Goal: Information Seeking & Learning: Check status

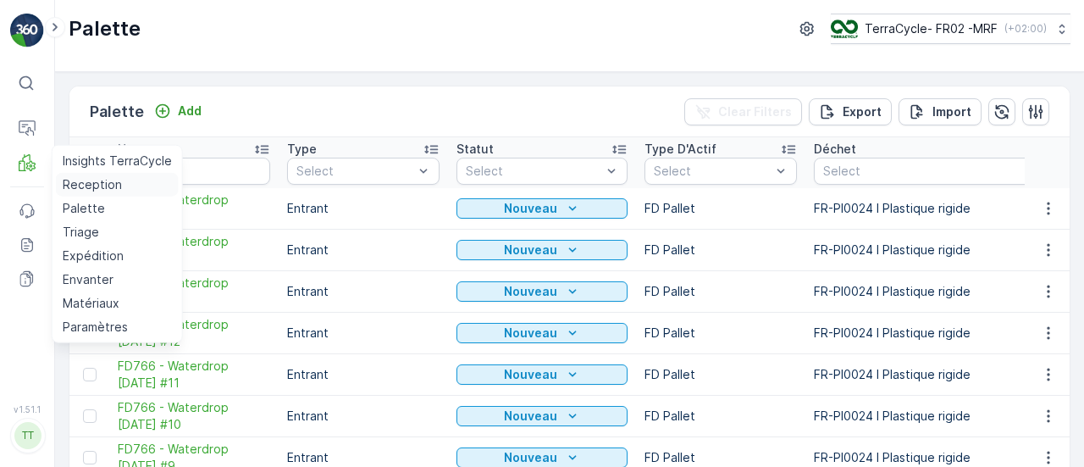
click at [101, 182] on p "Reception" at bounding box center [92, 184] width 59 height 17
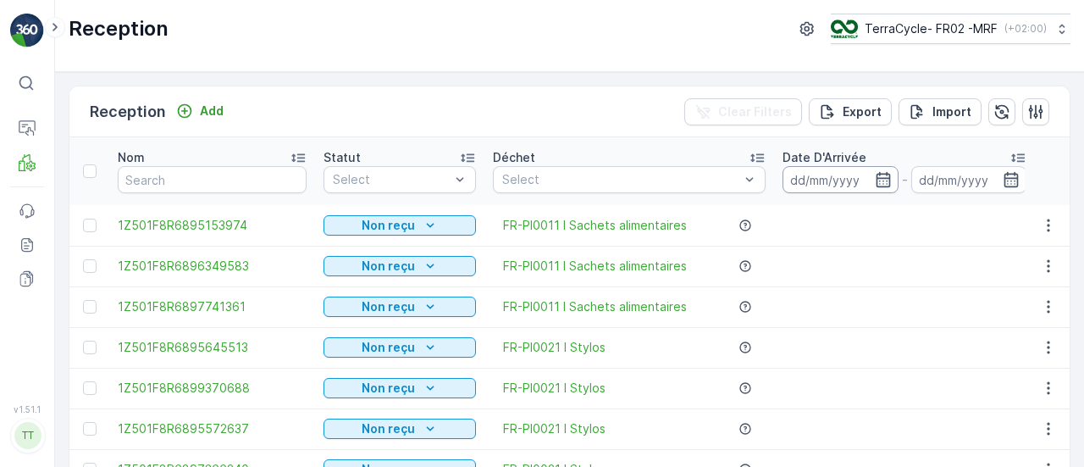
click at [821, 174] on input at bounding box center [840, 179] width 116 height 27
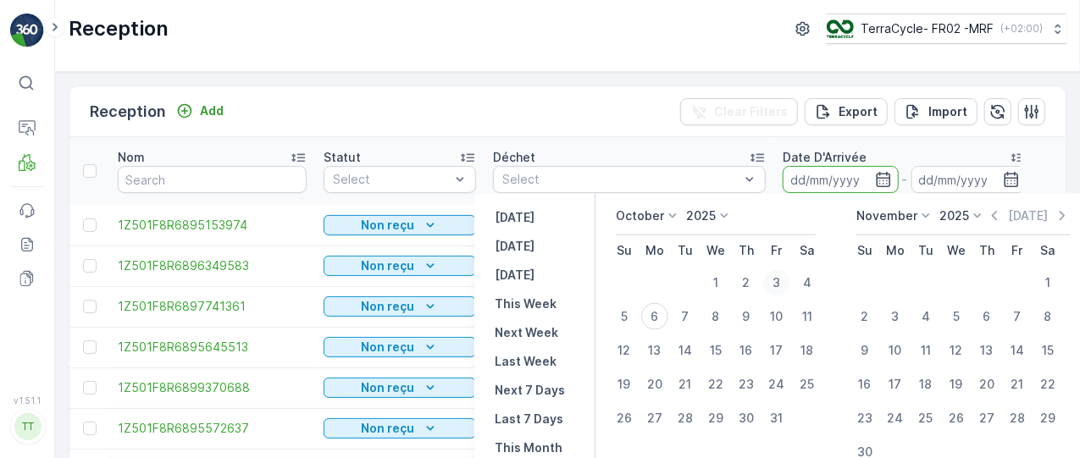
click at [770, 287] on div "3" at bounding box center [776, 282] width 27 height 27
type input "[DATE]"
click at [770, 287] on div "3" at bounding box center [776, 282] width 27 height 27
type input "[DATE]"
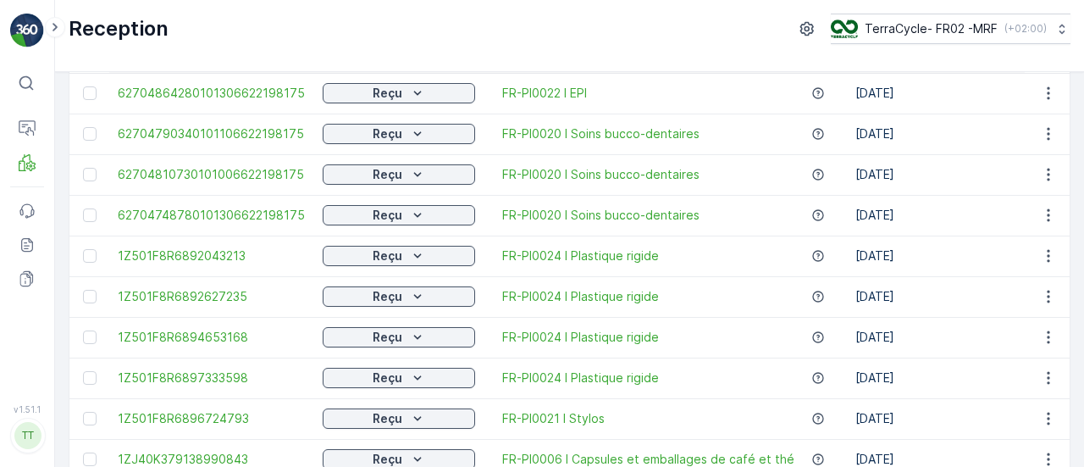
scroll to position [1840, 0]
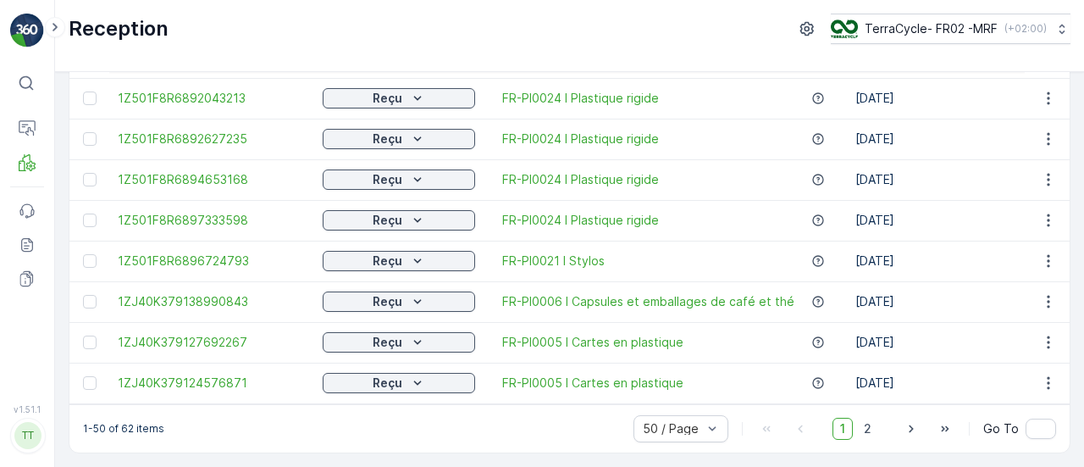
click at [879, 429] on div "50 / Page 1 2 Go To" at bounding box center [844, 428] width 423 height 27
click at [859, 434] on span "2" at bounding box center [867, 428] width 23 height 22
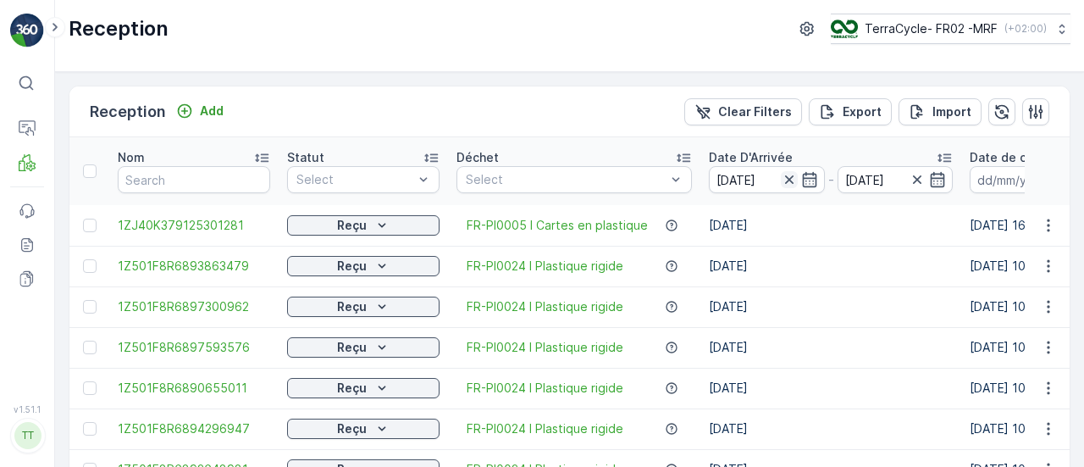
click at [793, 180] on icon "button" at bounding box center [789, 179] width 17 height 17
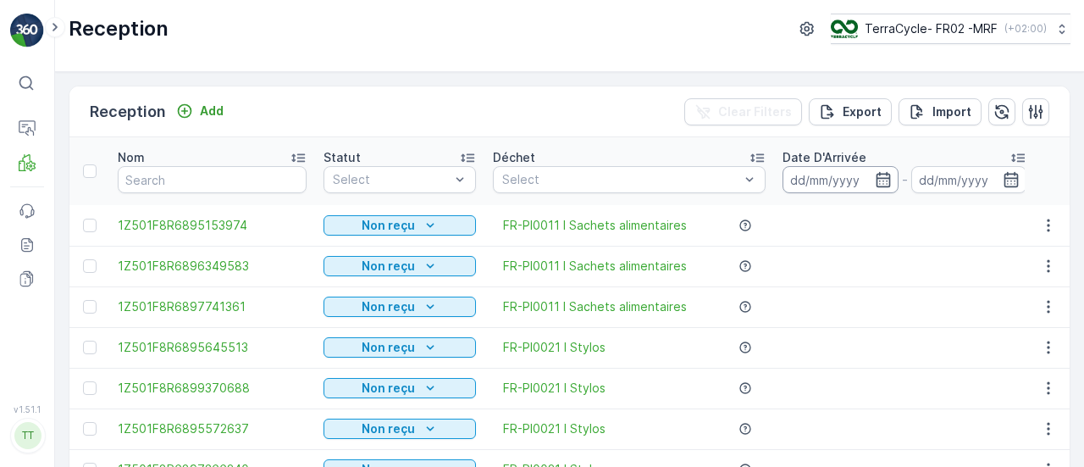
click at [802, 182] on input at bounding box center [840, 179] width 116 height 27
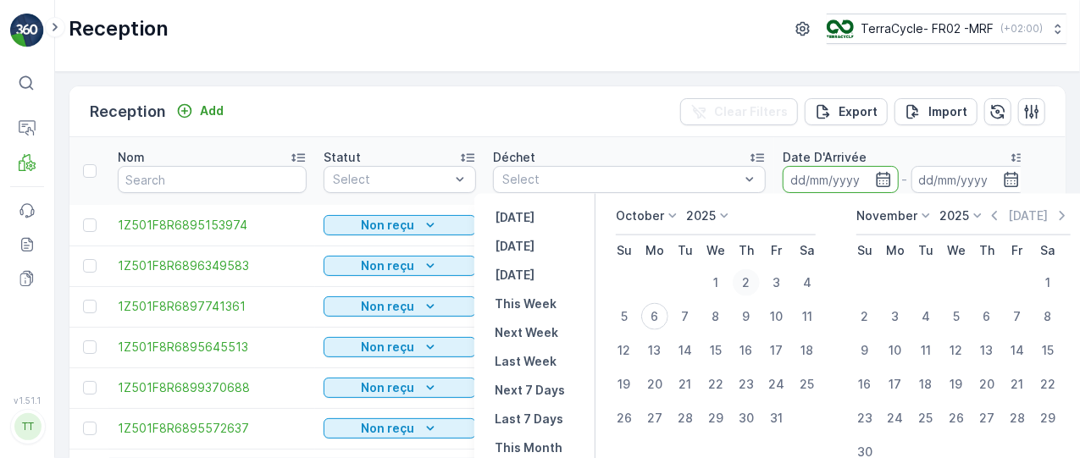
click at [743, 284] on div "2" at bounding box center [745, 282] width 27 height 27
type input "[DATE]"
click at [743, 284] on div "2" at bounding box center [745, 282] width 27 height 27
type input "[DATE]"
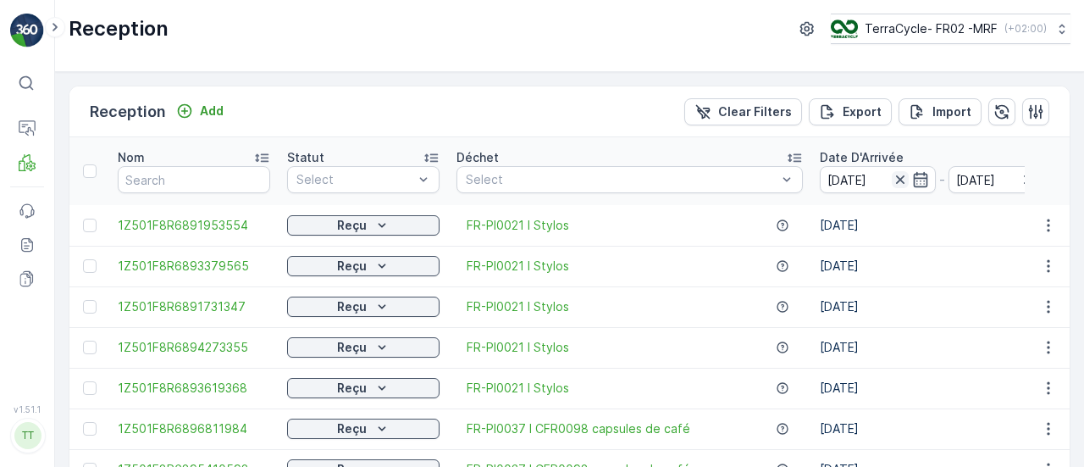
click at [892, 177] on icon "button" at bounding box center [900, 179] width 17 height 17
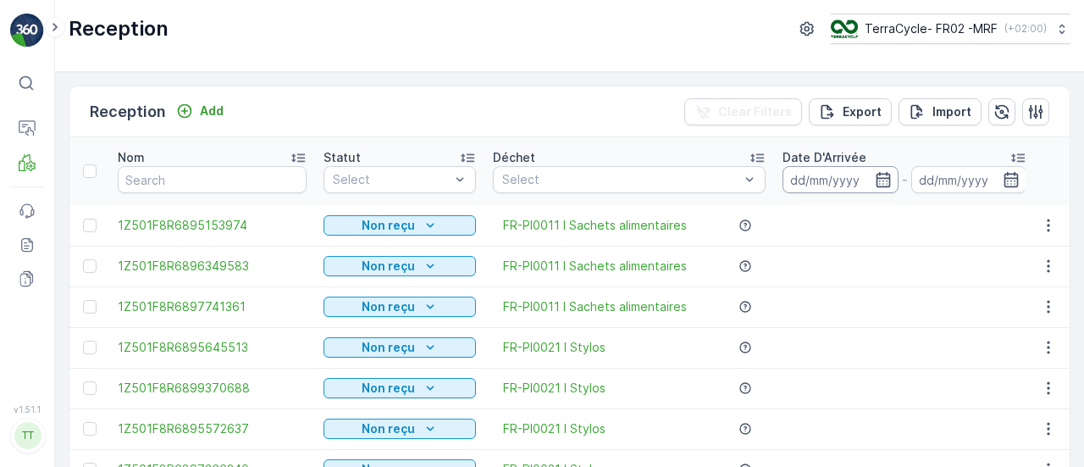
click at [832, 172] on input at bounding box center [840, 179] width 116 height 27
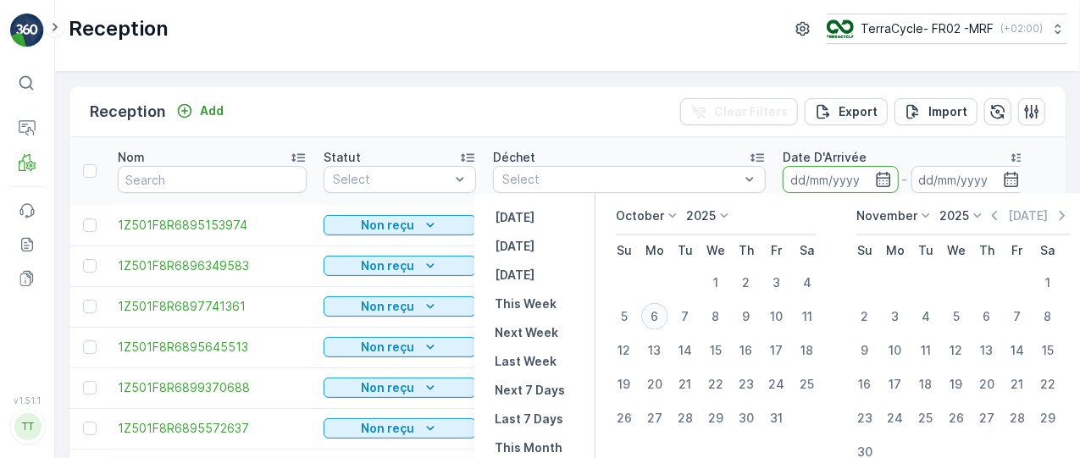
click at [655, 316] on div "6" at bounding box center [654, 316] width 27 height 27
type input "[DATE]"
click at [655, 316] on div "6" at bounding box center [654, 316] width 27 height 27
type input "[DATE]"
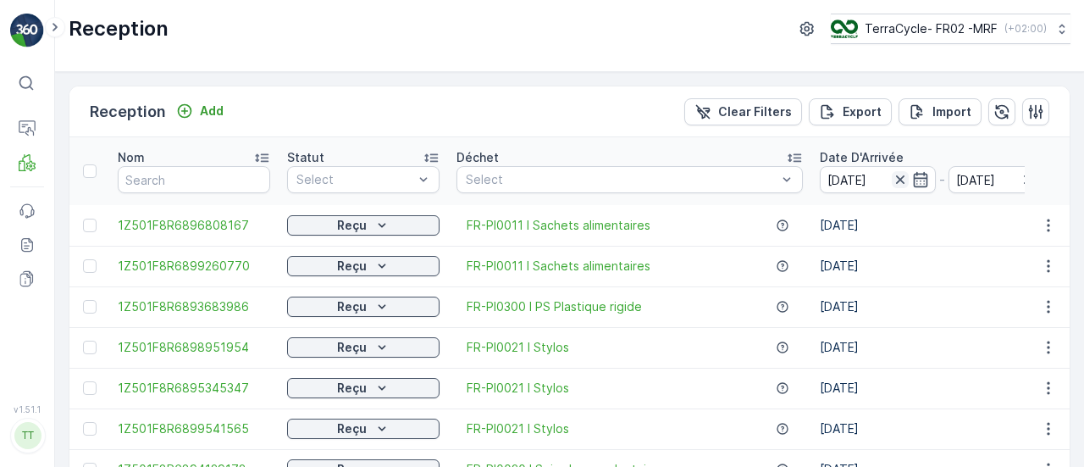
click at [892, 181] on icon "button" at bounding box center [900, 179] width 17 height 17
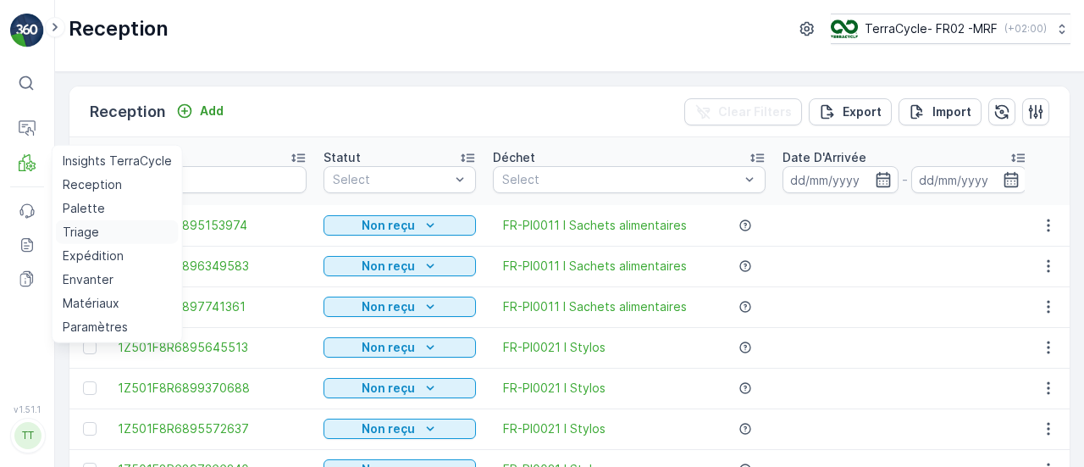
click at [80, 231] on p "Triage" at bounding box center [81, 232] width 36 height 17
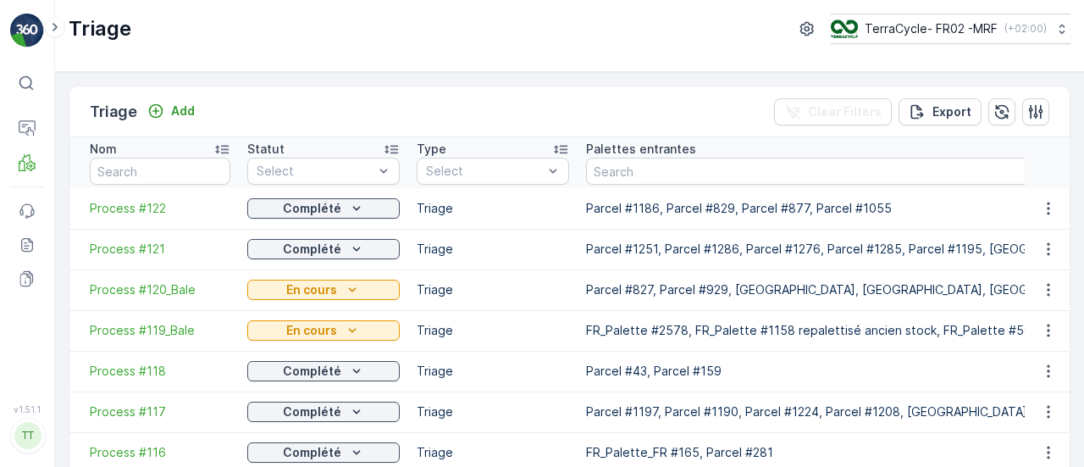
scroll to position [85, 0]
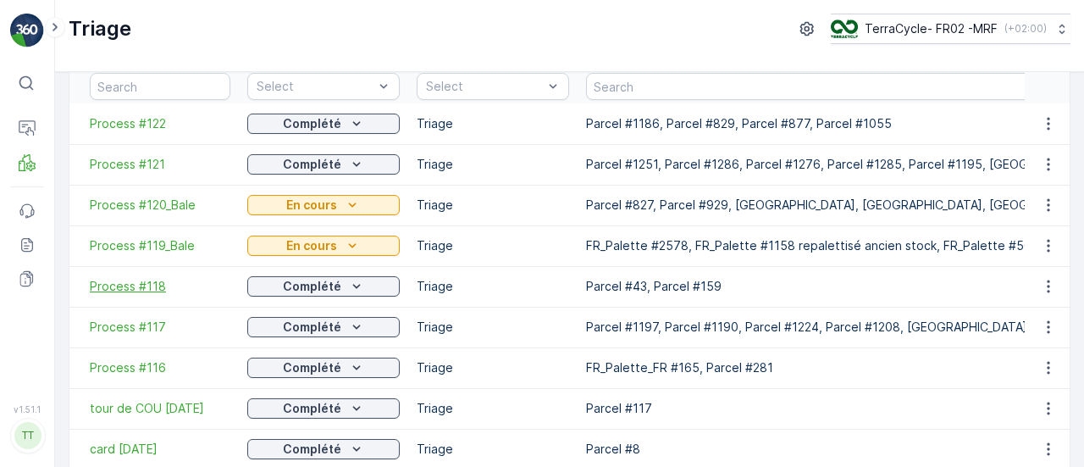
click at [125, 290] on span "Process #118" at bounding box center [160, 286] width 141 height 17
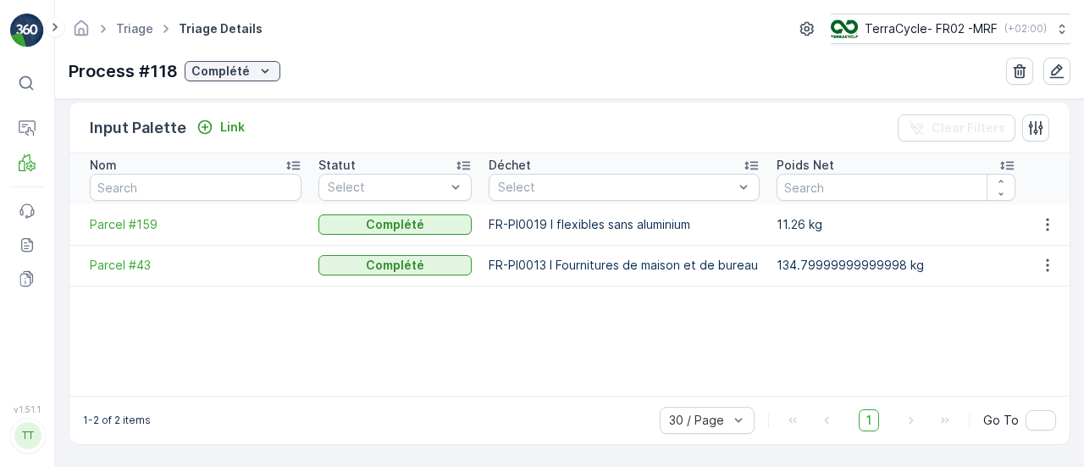
scroll to position [405, 0]
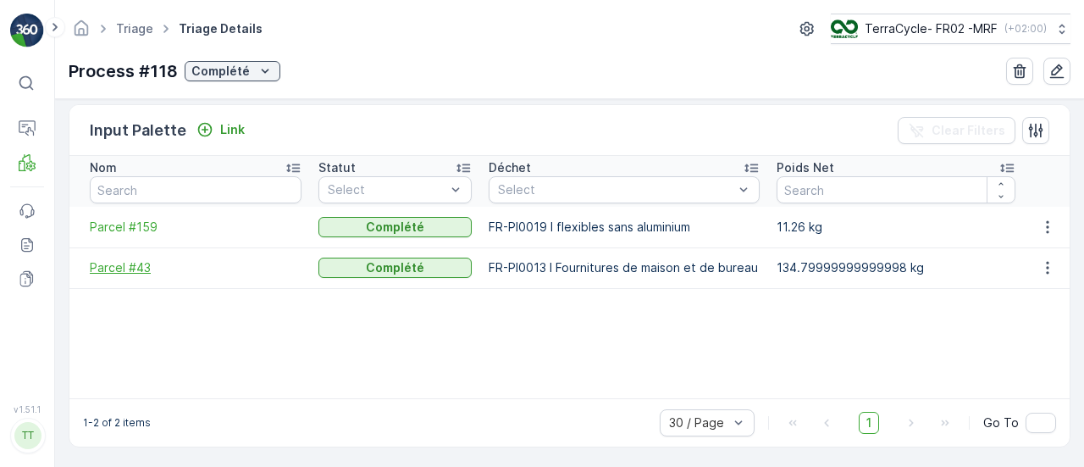
click at [116, 260] on span "Parcel #43" at bounding box center [196, 267] width 212 height 17
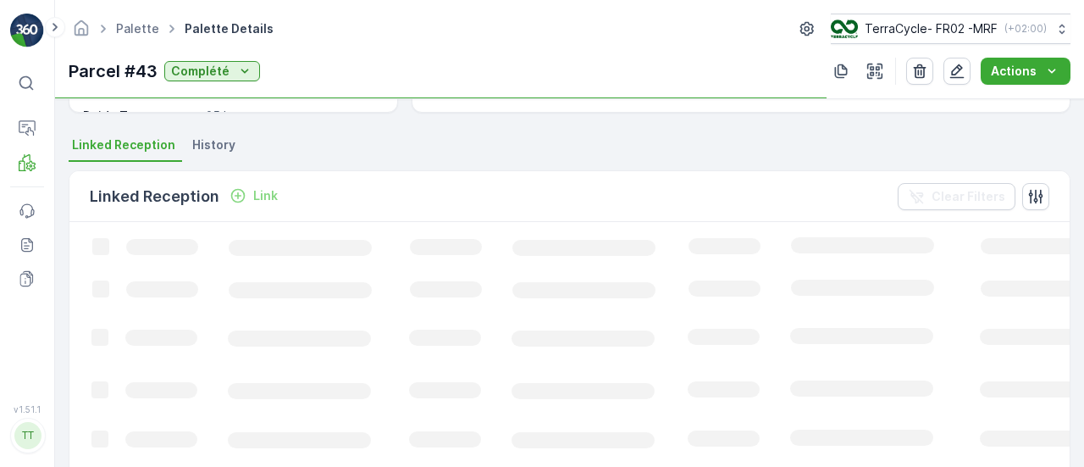
scroll to position [762, 0]
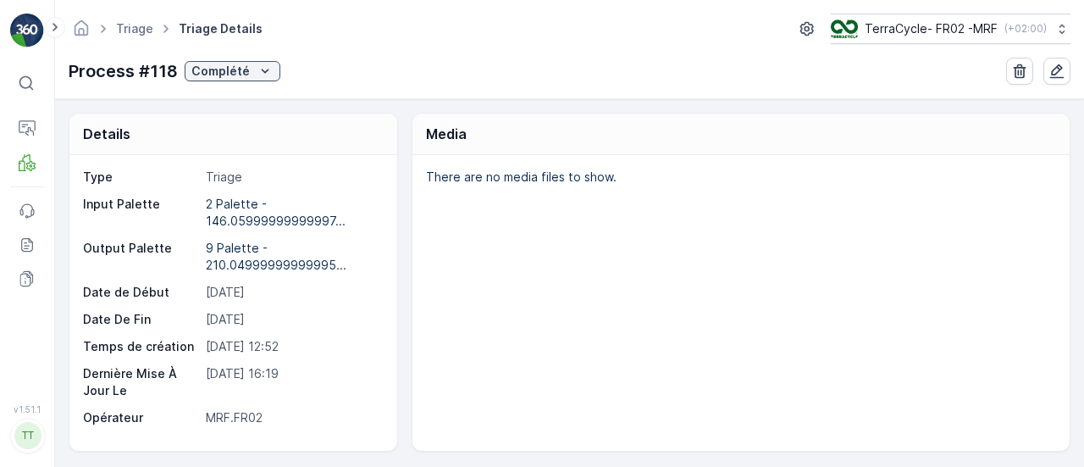
scroll to position [405, 0]
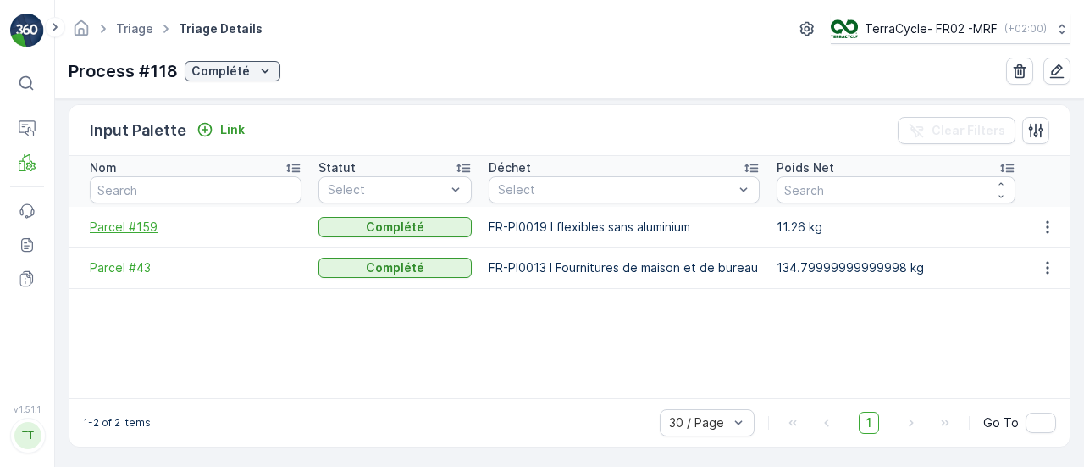
click at [126, 225] on span "Parcel #159" at bounding box center [196, 226] width 212 height 17
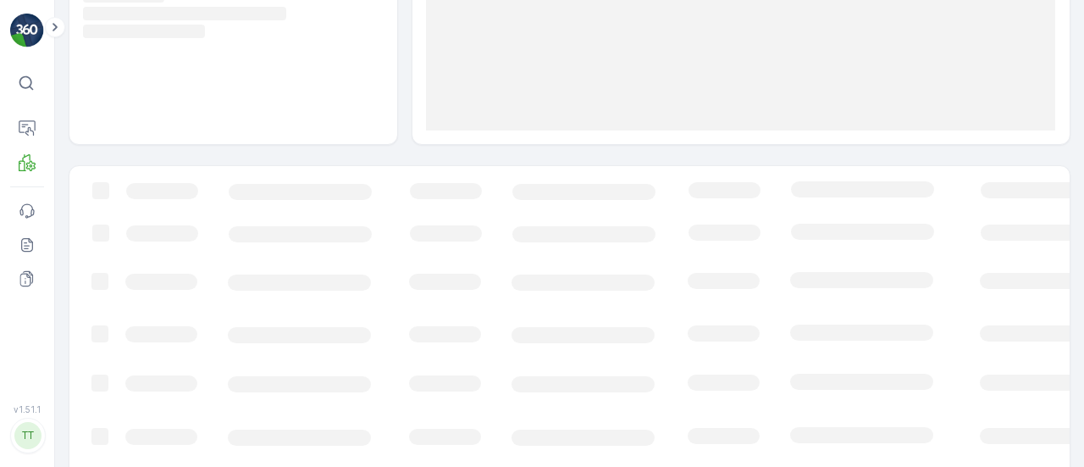
scroll to position [315, 0]
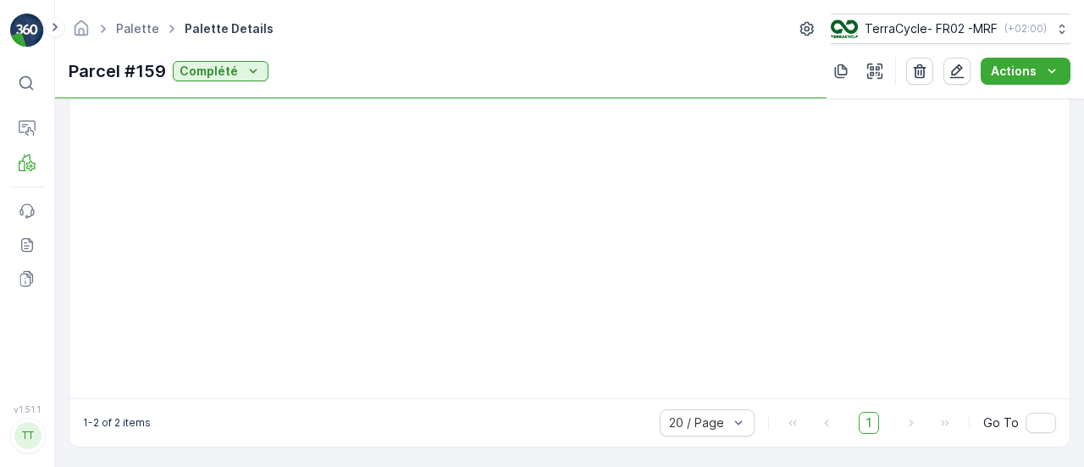
scroll to position [405, 0]
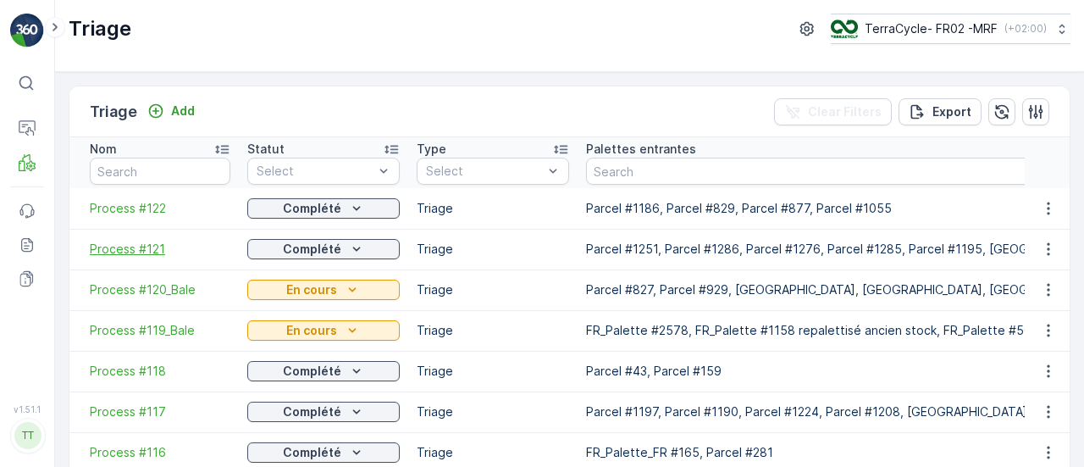
click at [110, 243] on span "Process #121" at bounding box center [160, 248] width 141 height 17
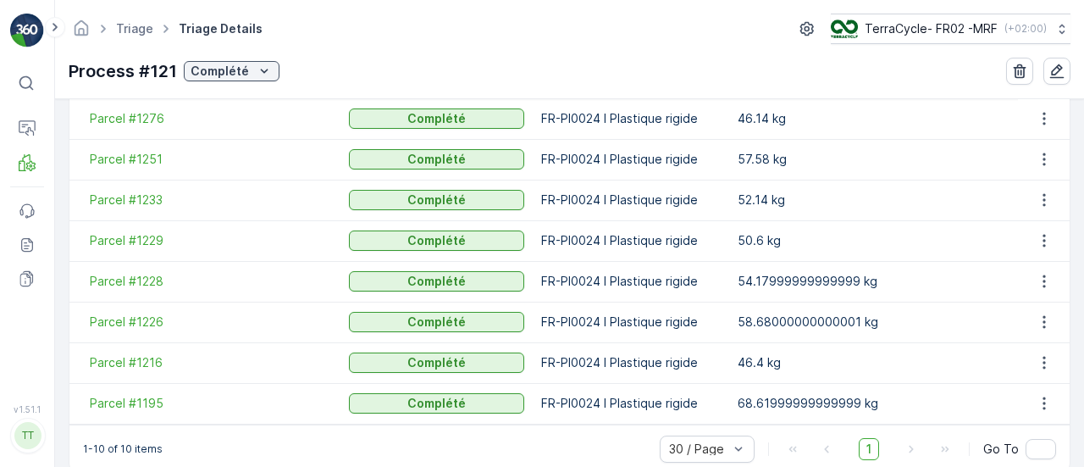
scroll to position [620, 0]
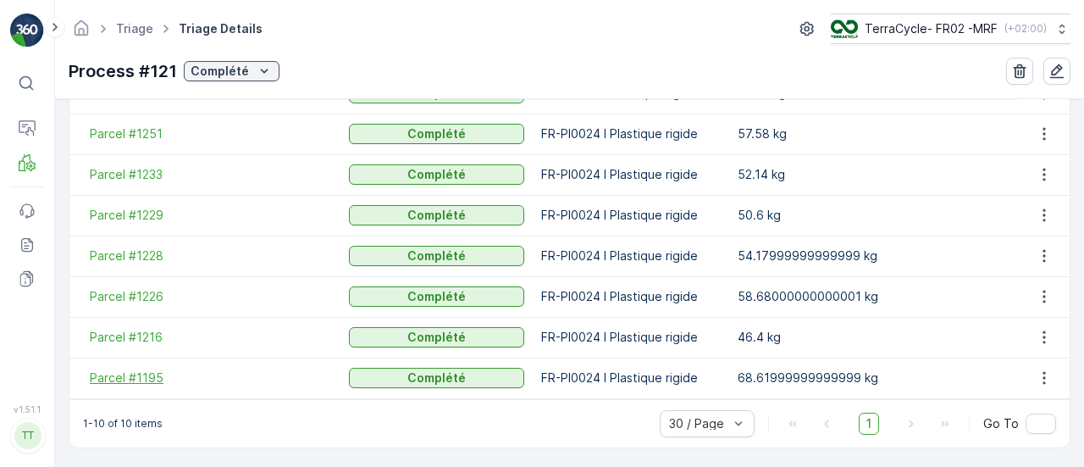
click at [120, 375] on span "Parcel #1195" at bounding box center [211, 377] width 242 height 17
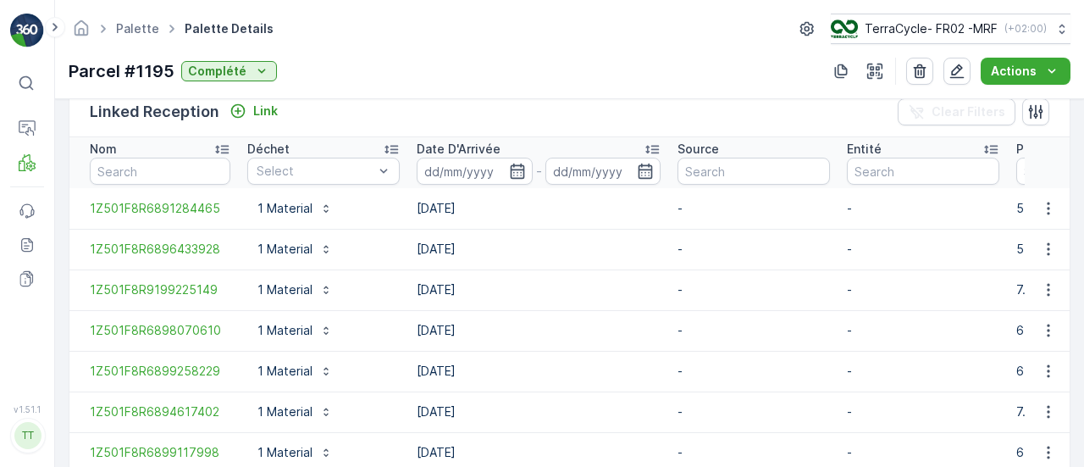
scroll to position [670, 0]
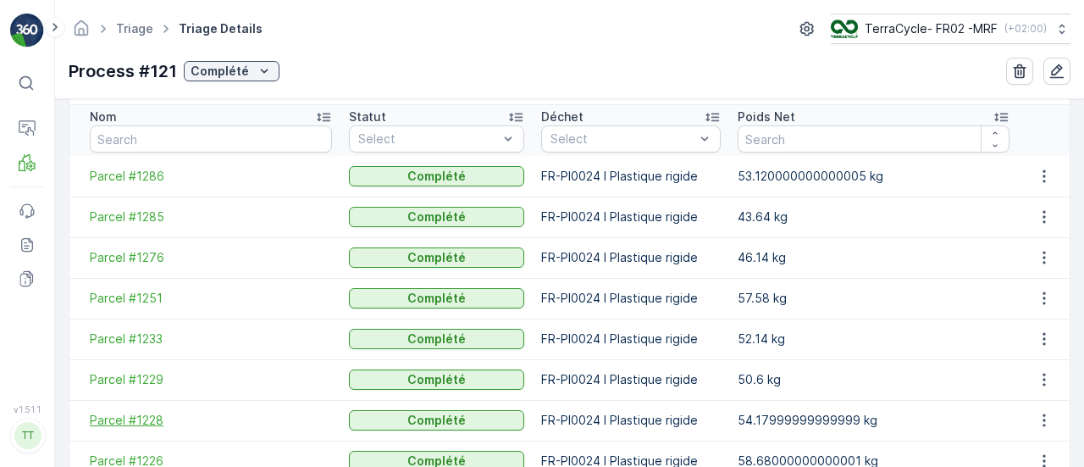
scroll to position [620, 0]
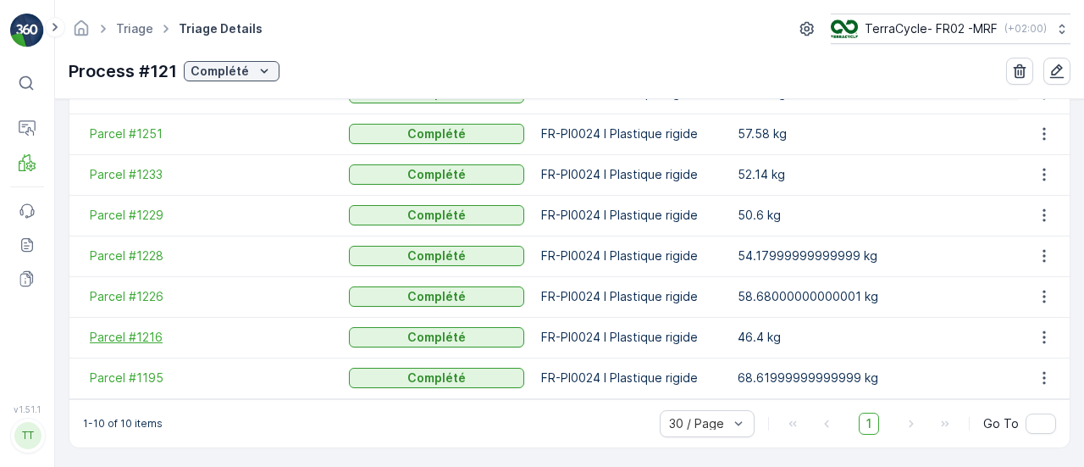
click at [130, 338] on span "Parcel #1216" at bounding box center [211, 337] width 242 height 17
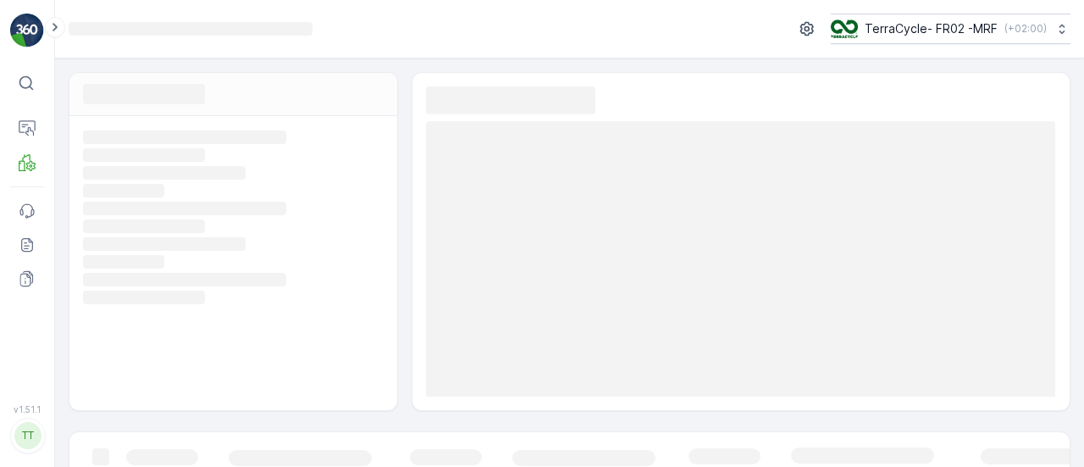
scroll to position [315, 0]
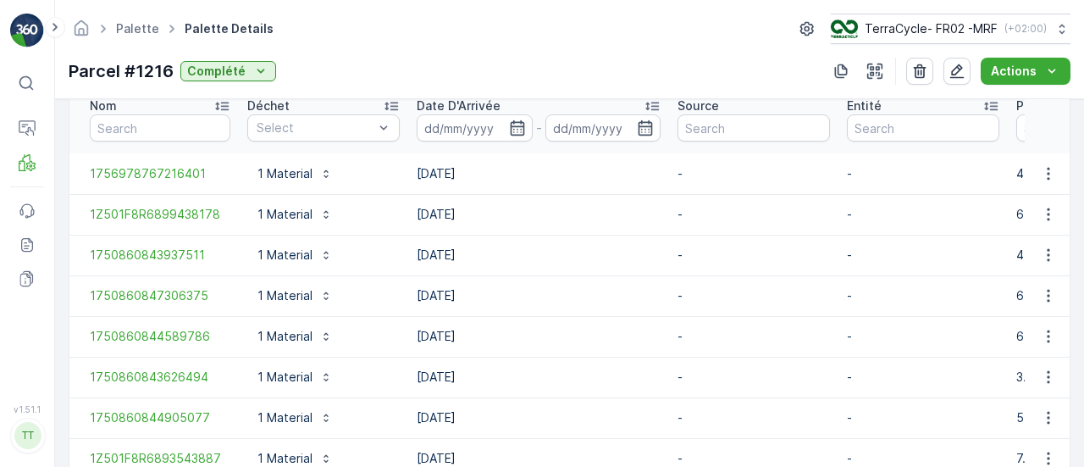
scroll to position [565, 0]
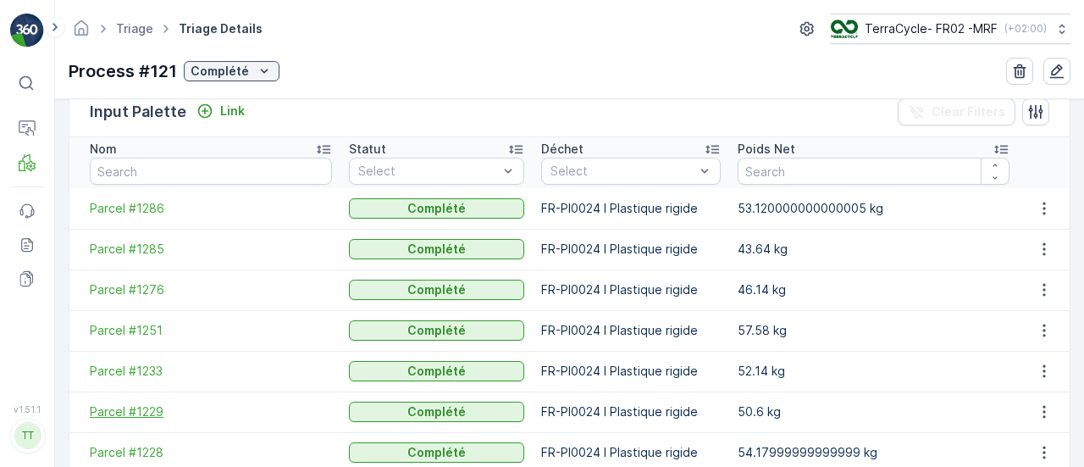
scroll to position [620, 0]
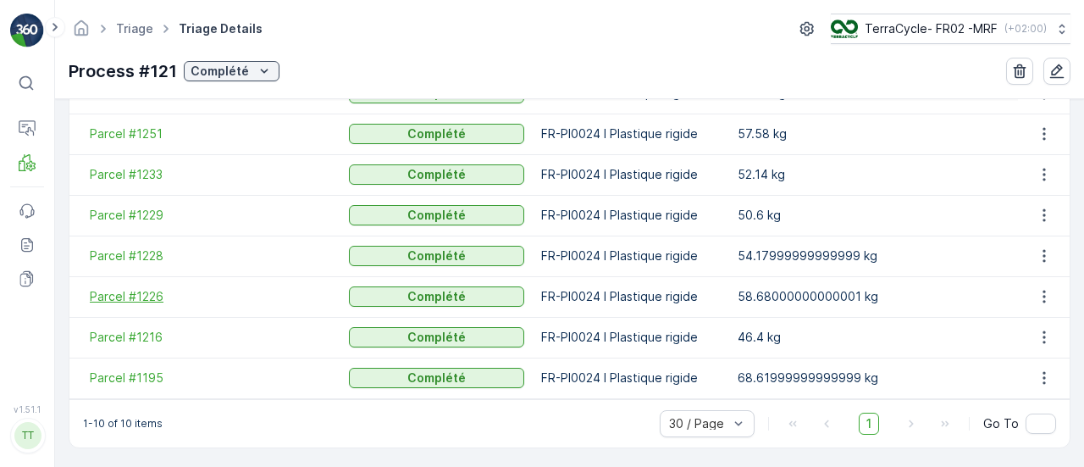
click at [145, 297] on span "Parcel #1226" at bounding box center [211, 296] width 242 height 17
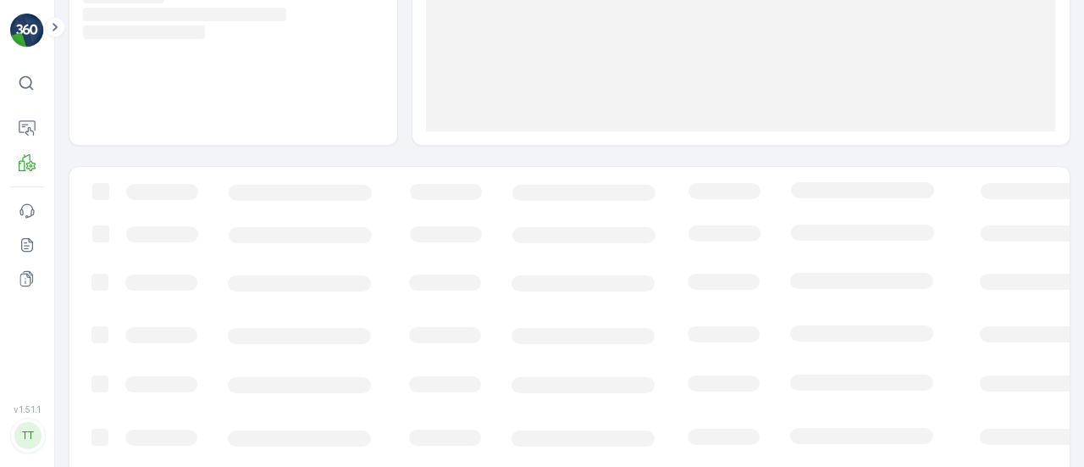
scroll to position [315, 0]
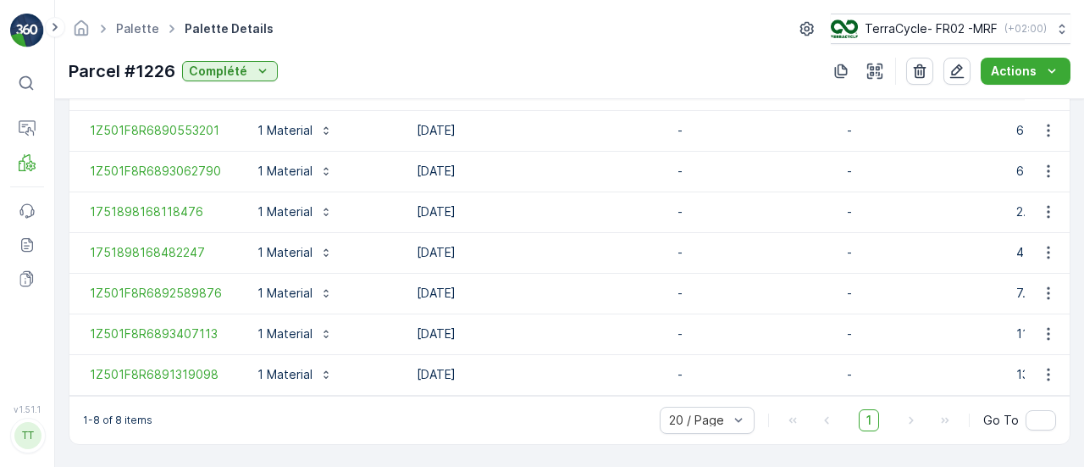
scroll to position [565, 0]
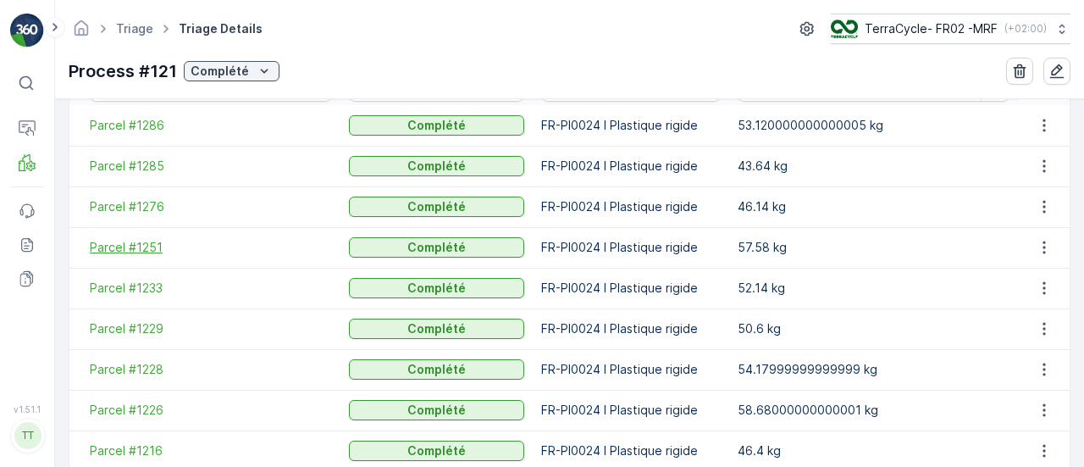
scroll to position [620, 0]
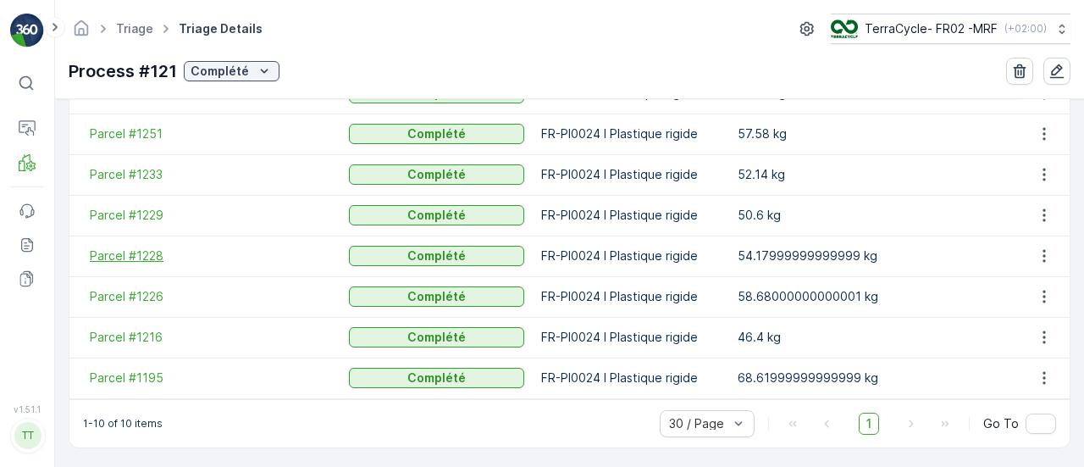
click at [134, 247] on span "Parcel #1228" at bounding box center [211, 255] width 242 height 17
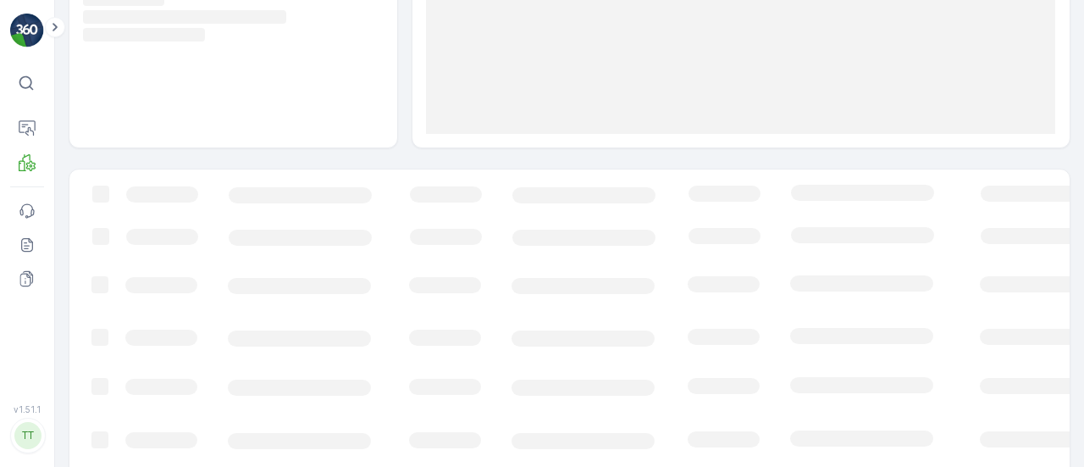
scroll to position [315, 0]
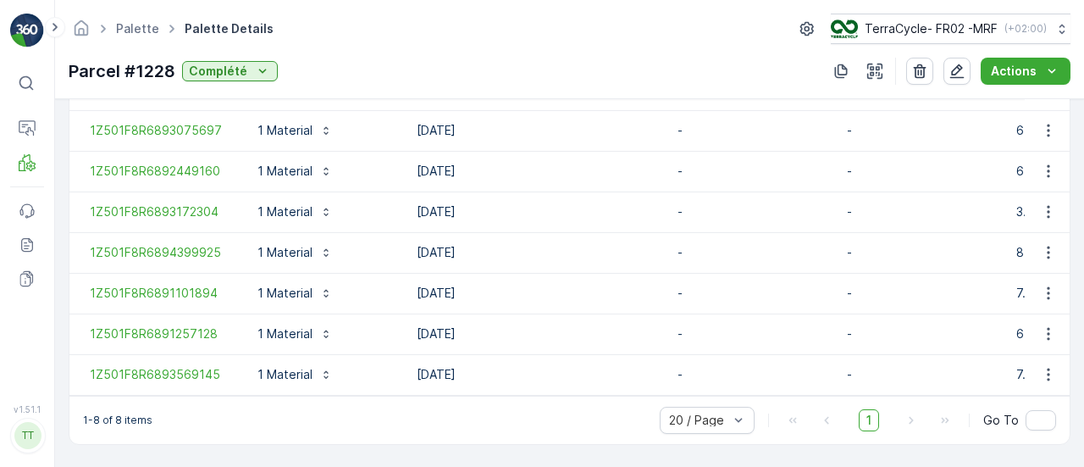
scroll to position [565, 0]
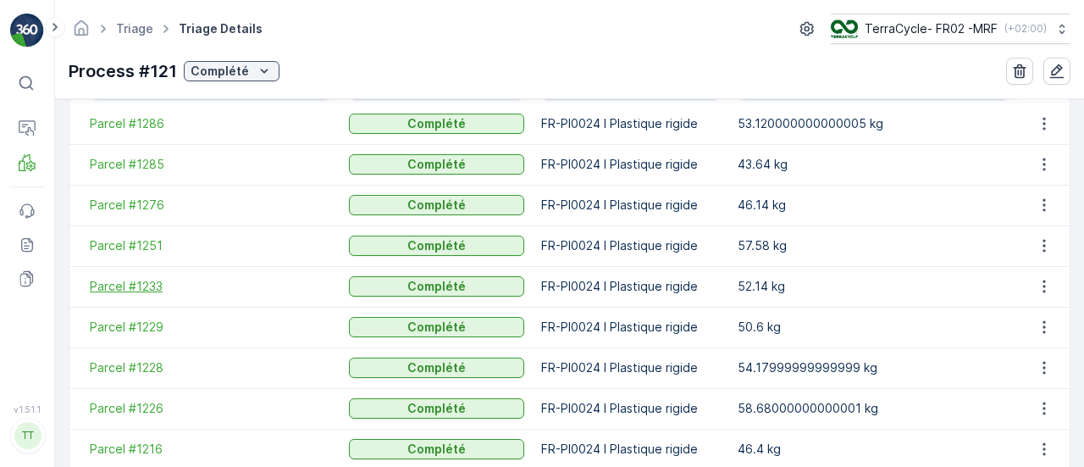
scroll to position [620, 0]
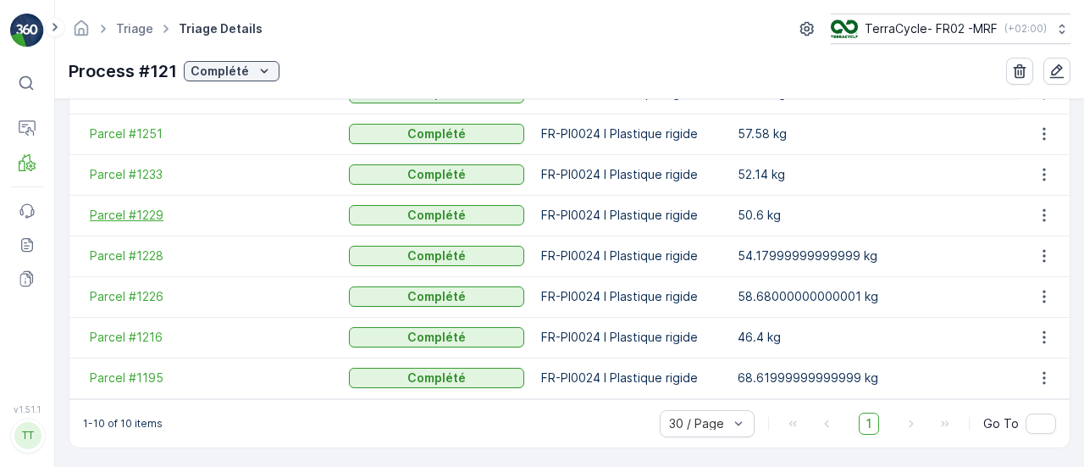
click at [145, 216] on span "Parcel #1229" at bounding box center [211, 215] width 242 height 17
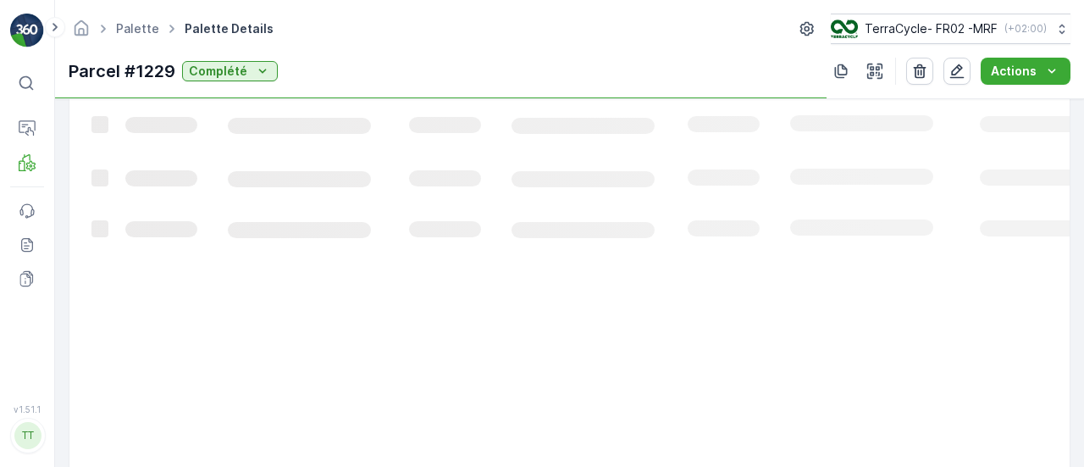
scroll to position [565, 0]
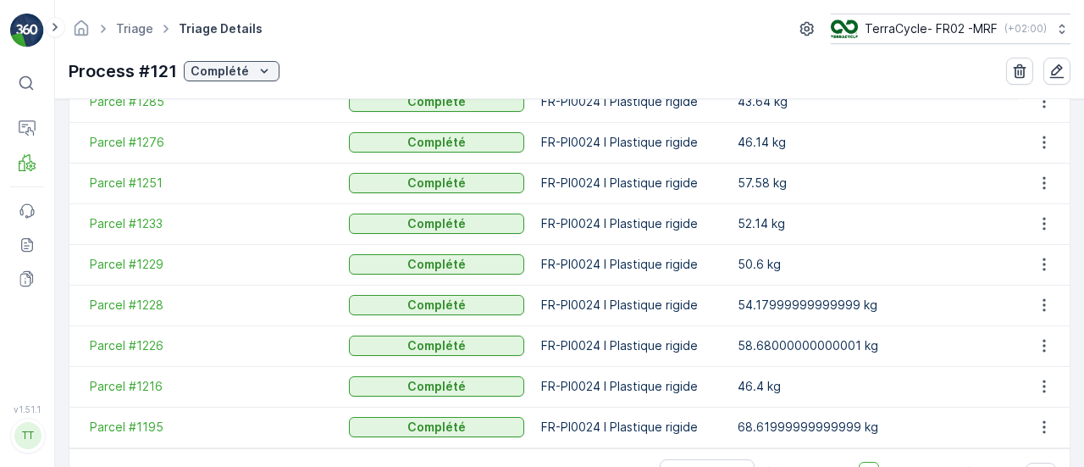
scroll to position [620, 0]
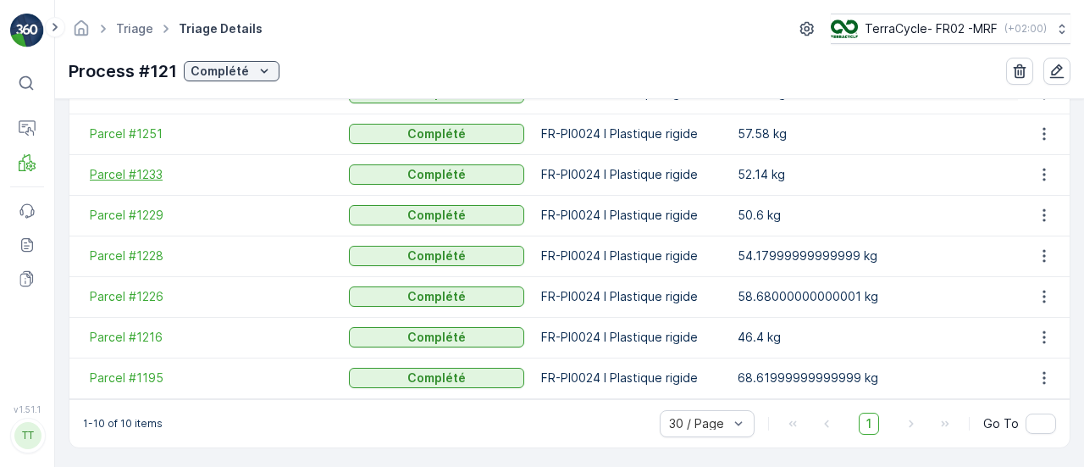
click at [137, 169] on span "Parcel #1233" at bounding box center [211, 174] width 242 height 17
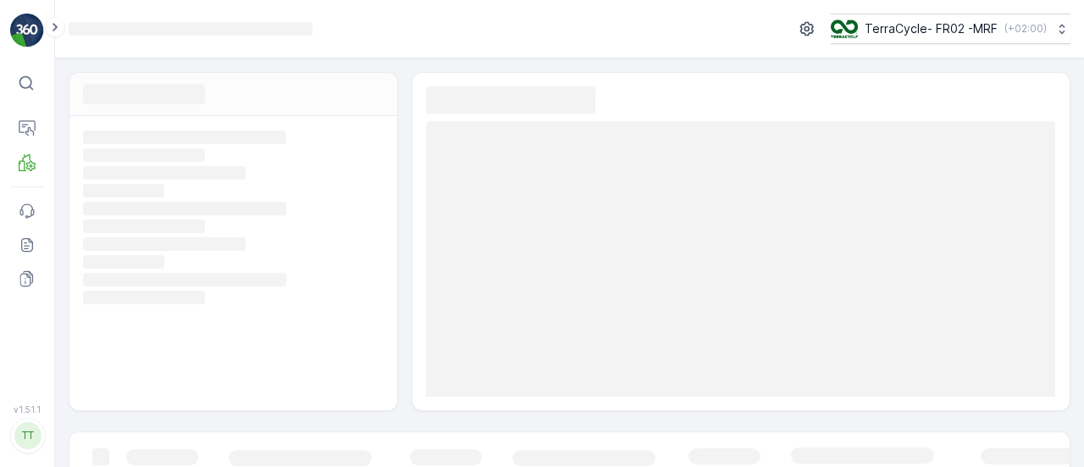
scroll to position [315, 0]
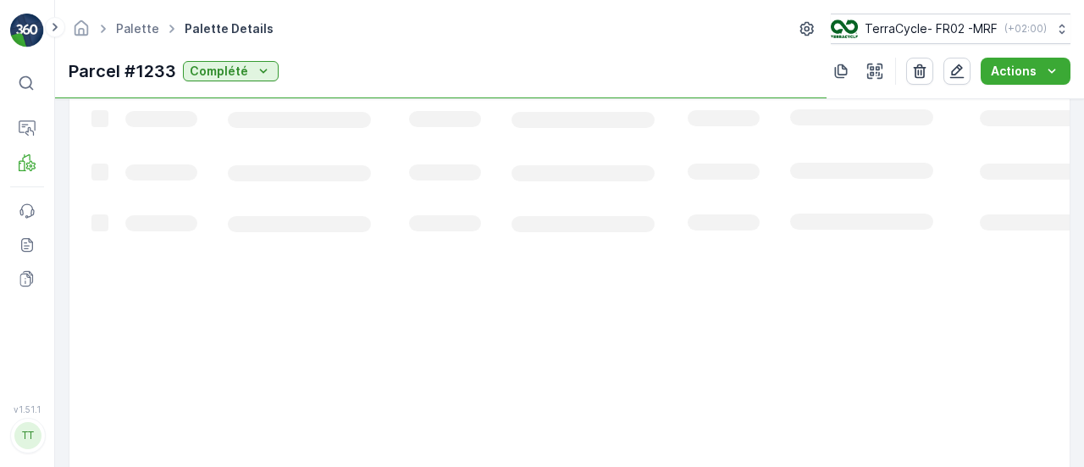
scroll to position [524, 0]
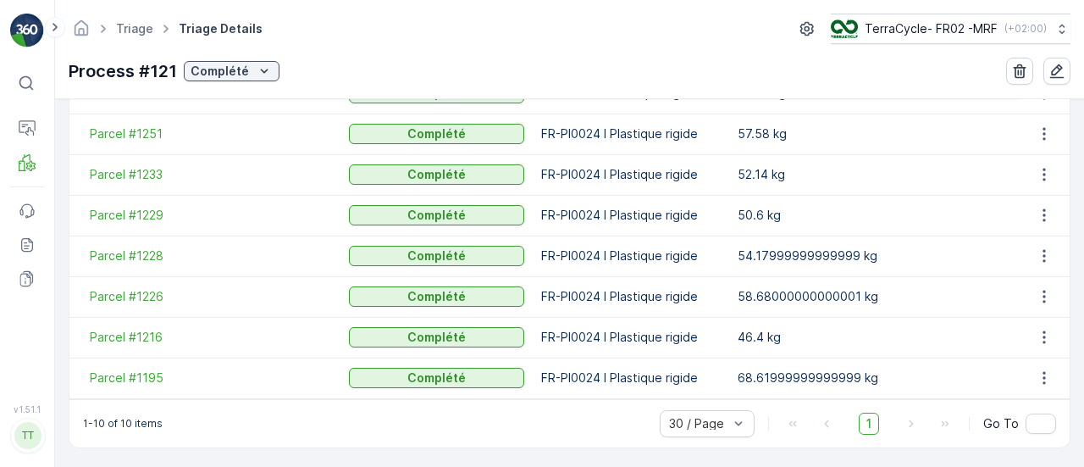
scroll to position [620, 0]
click at [144, 132] on span "Parcel #1251" at bounding box center [211, 133] width 242 height 17
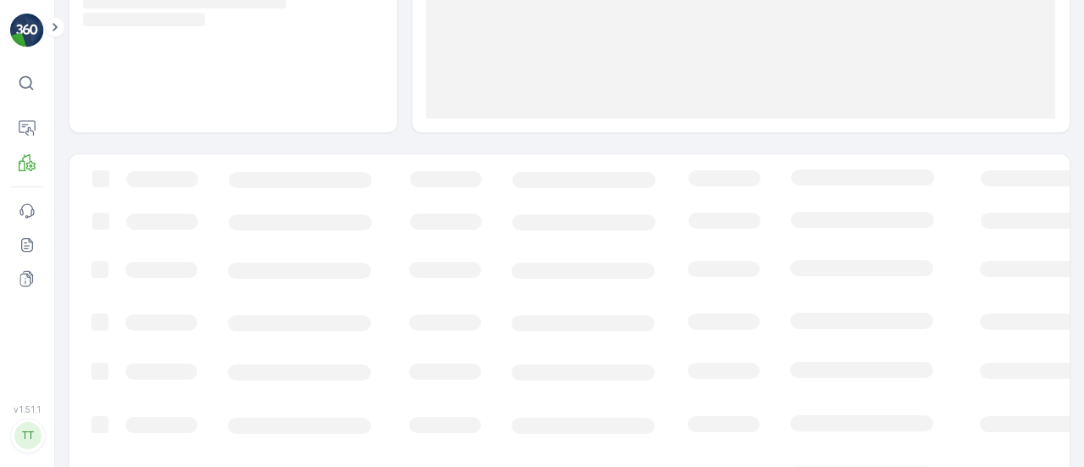
scroll to position [315, 0]
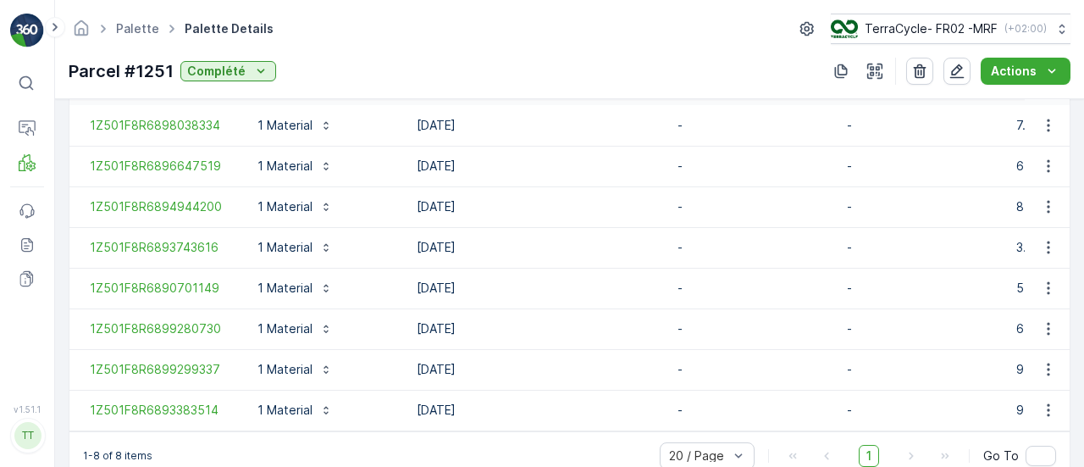
scroll to position [565, 0]
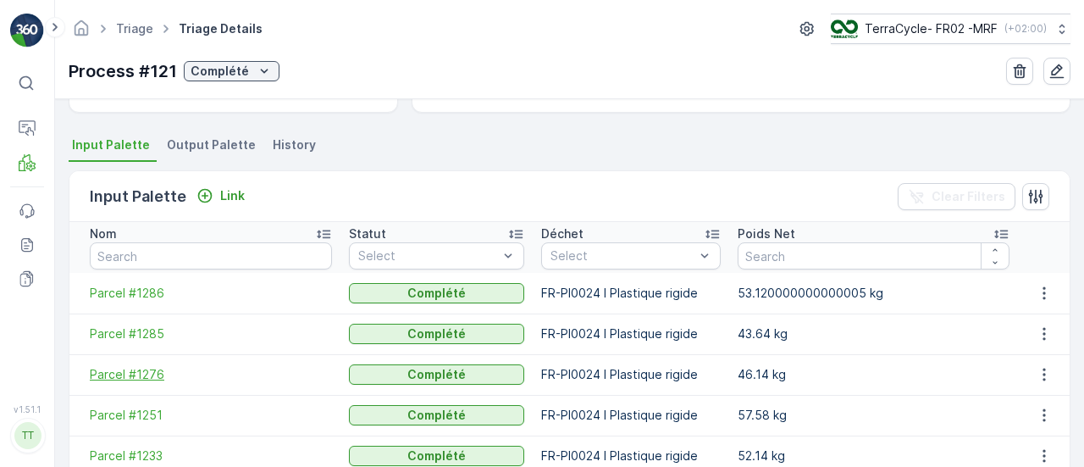
scroll to position [423, 0]
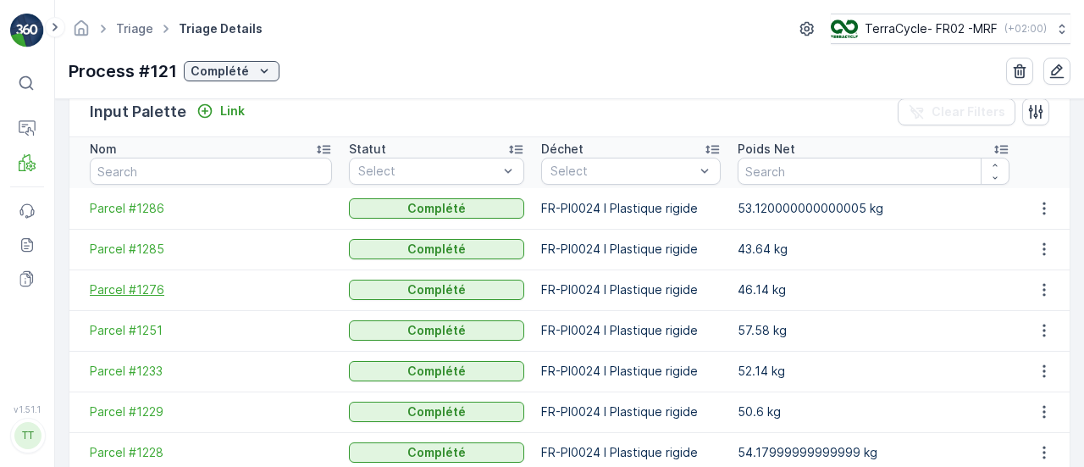
click at [128, 283] on span "Parcel #1276" at bounding box center [211, 289] width 242 height 17
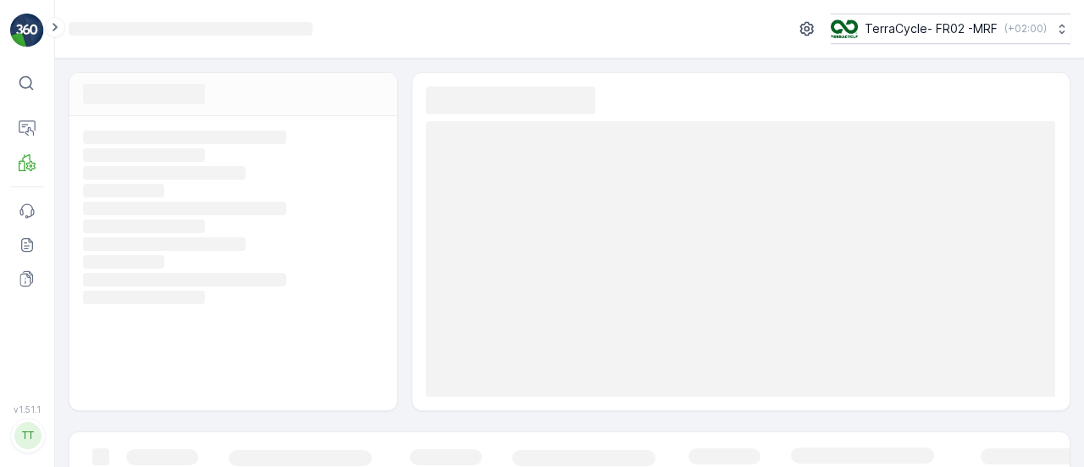
scroll to position [315, 0]
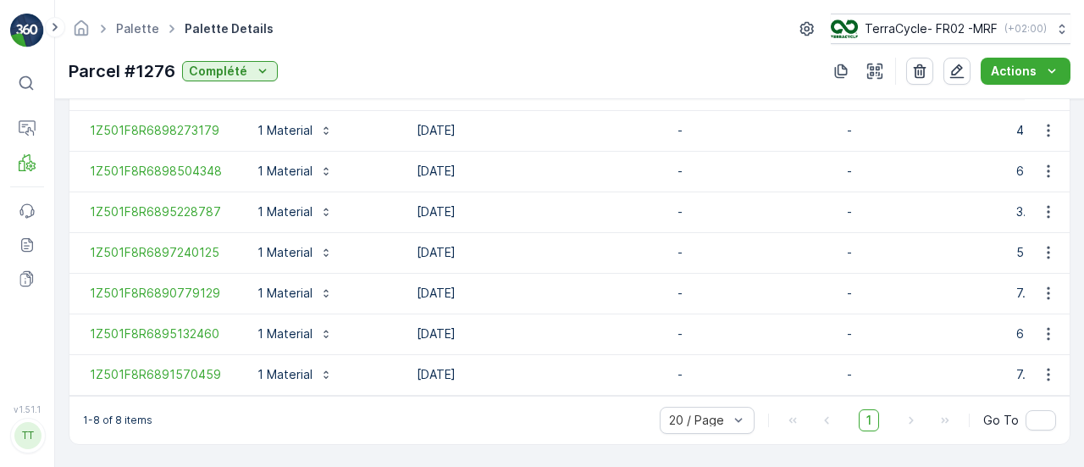
scroll to position [565, 0]
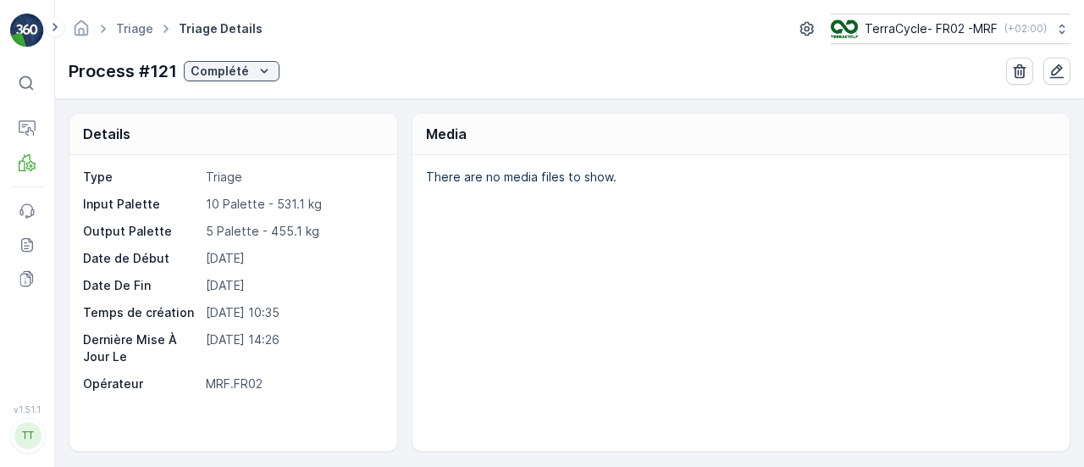
scroll to position [423, 0]
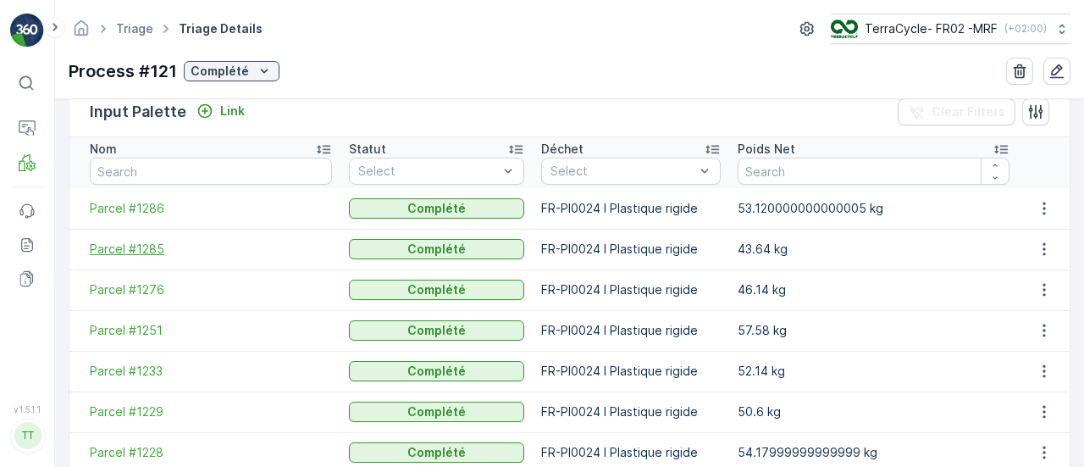
click at [139, 246] on span "Parcel #1285" at bounding box center [211, 248] width 242 height 17
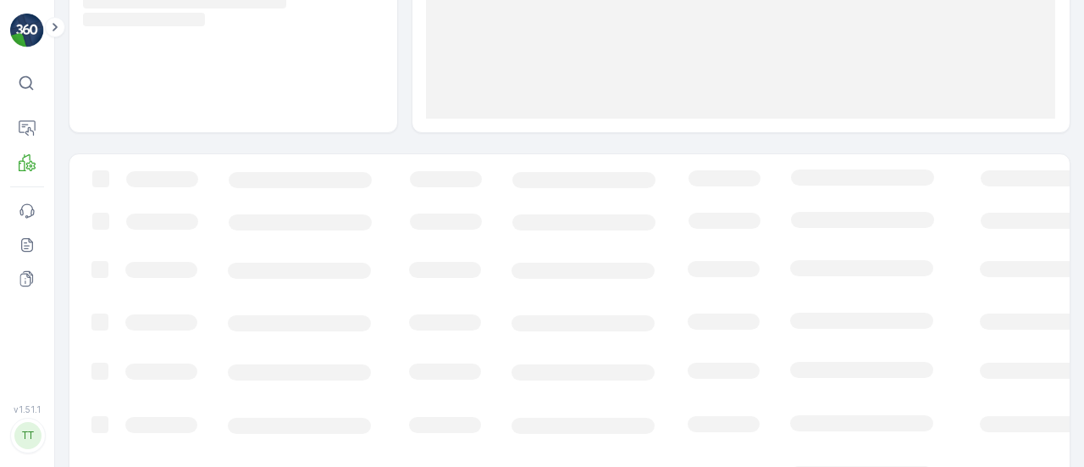
scroll to position [315, 0]
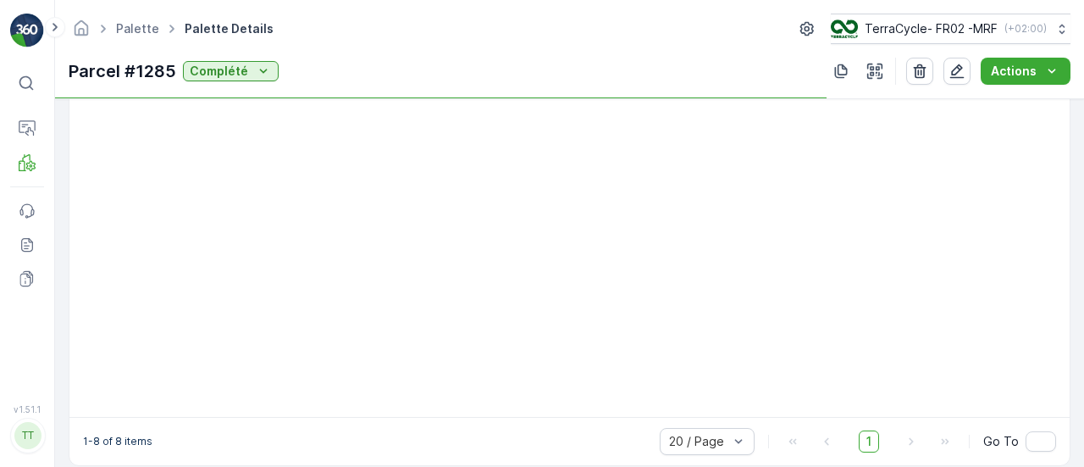
scroll to position [565, 0]
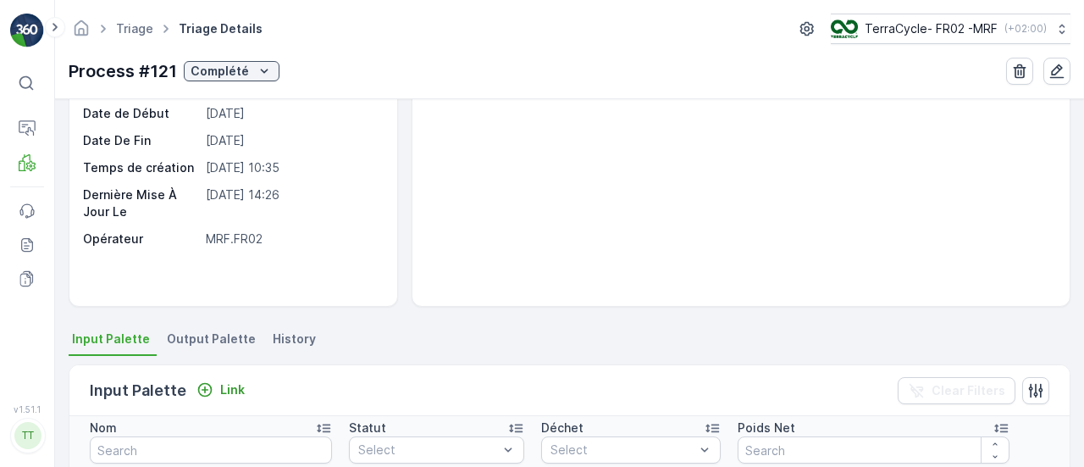
scroll to position [339, 0]
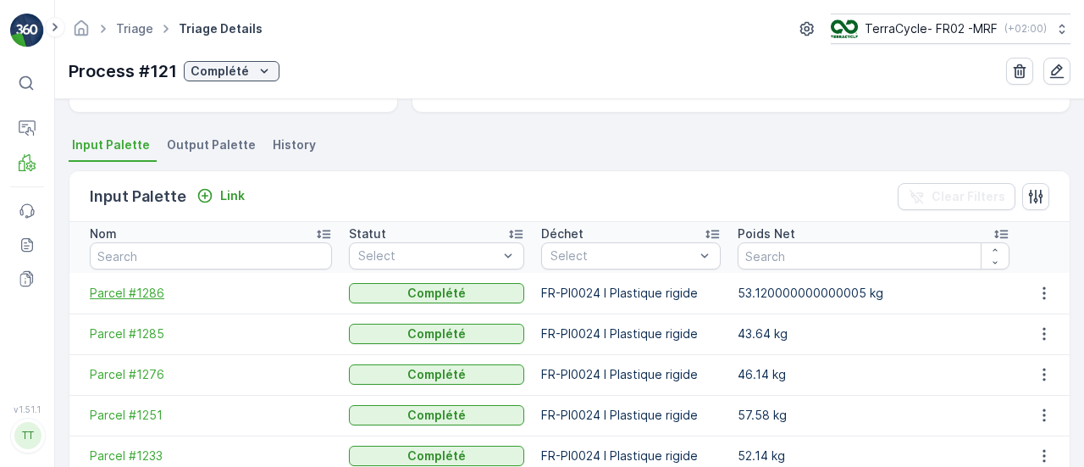
click at [152, 292] on span "Parcel #1286" at bounding box center [211, 292] width 242 height 17
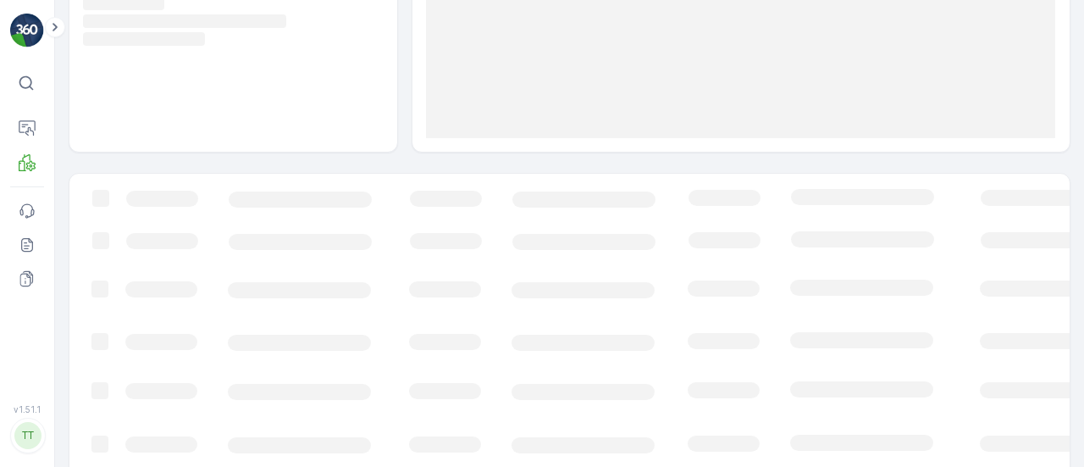
scroll to position [315, 0]
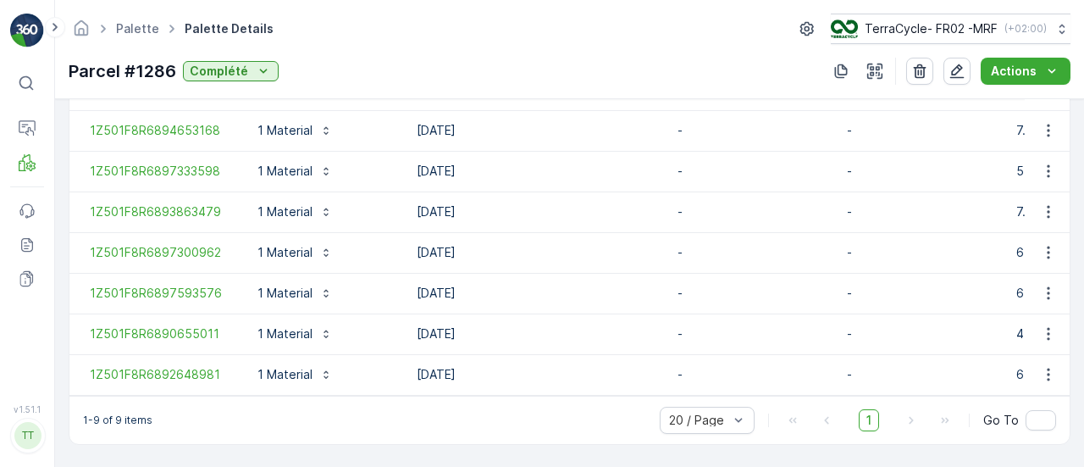
scroll to position [605, 0]
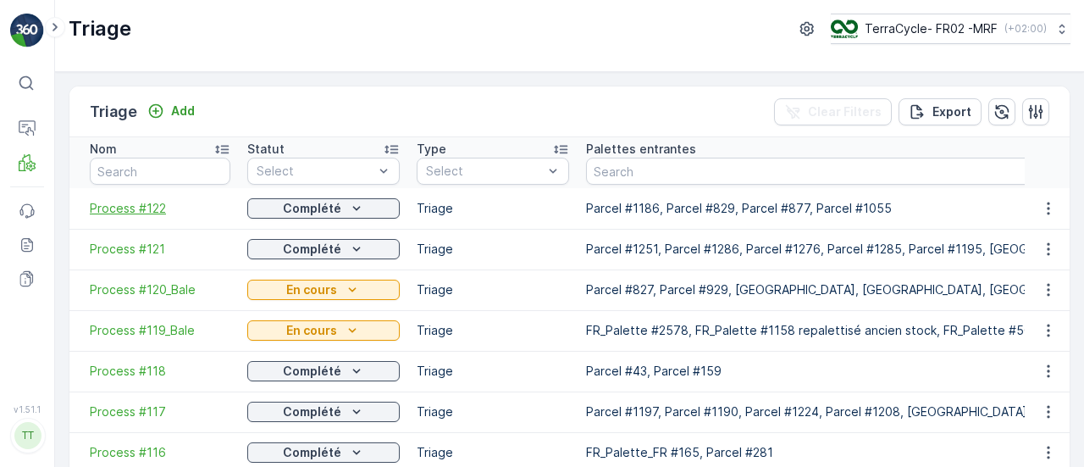
click at [129, 208] on span "Process #122" at bounding box center [160, 208] width 141 height 17
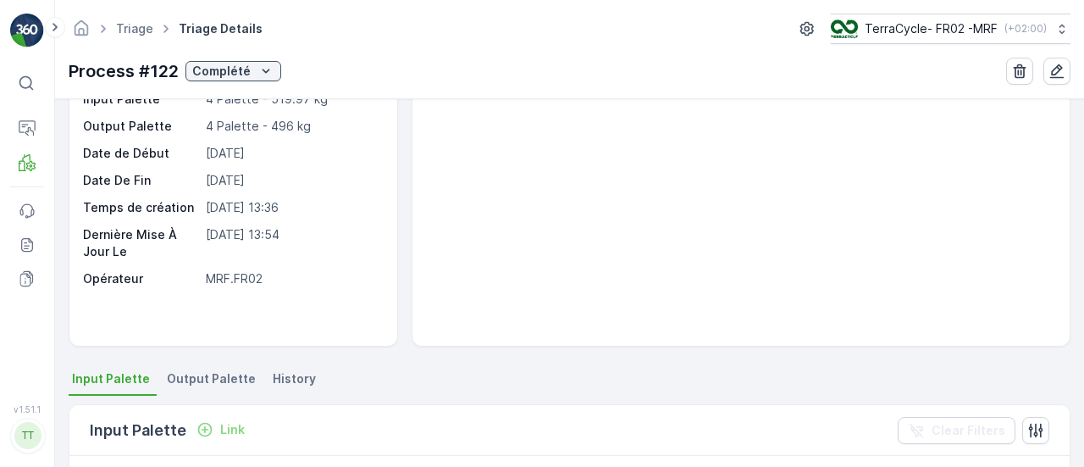
scroll to position [339, 0]
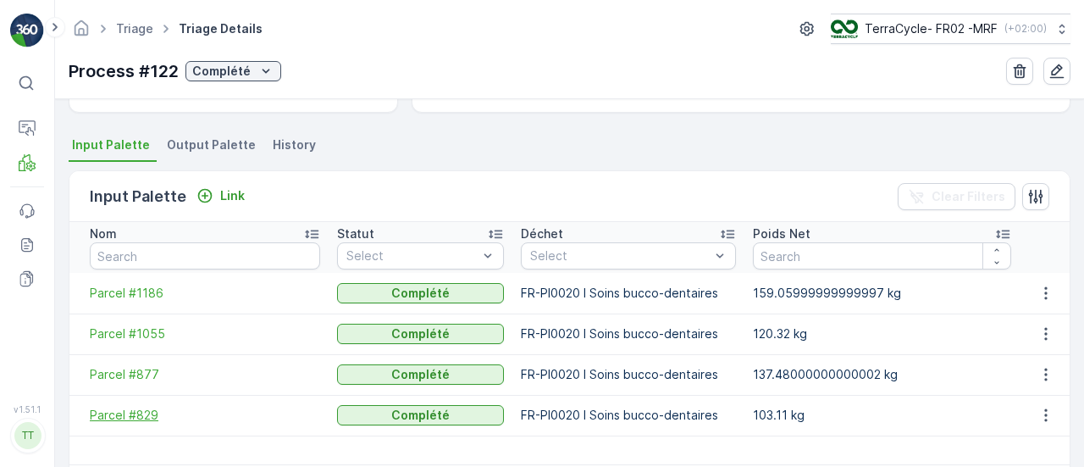
click at [117, 412] on span "Parcel #829" at bounding box center [205, 414] width 230 height 17
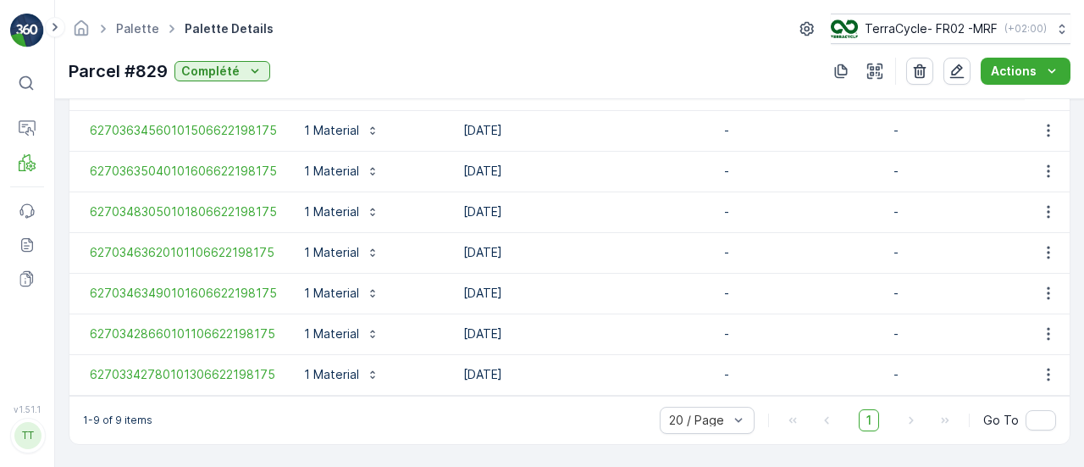
scroll to position [605, 0]
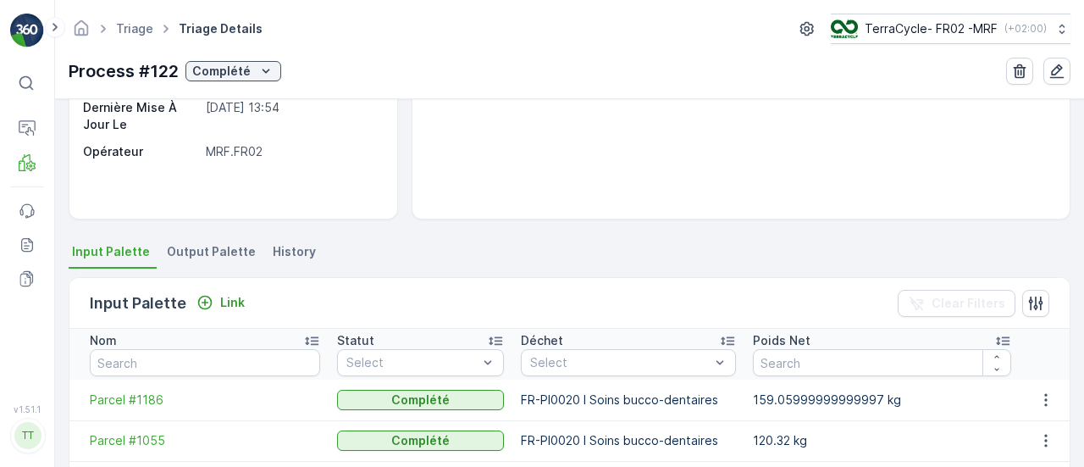
scroll to position [405, 0]
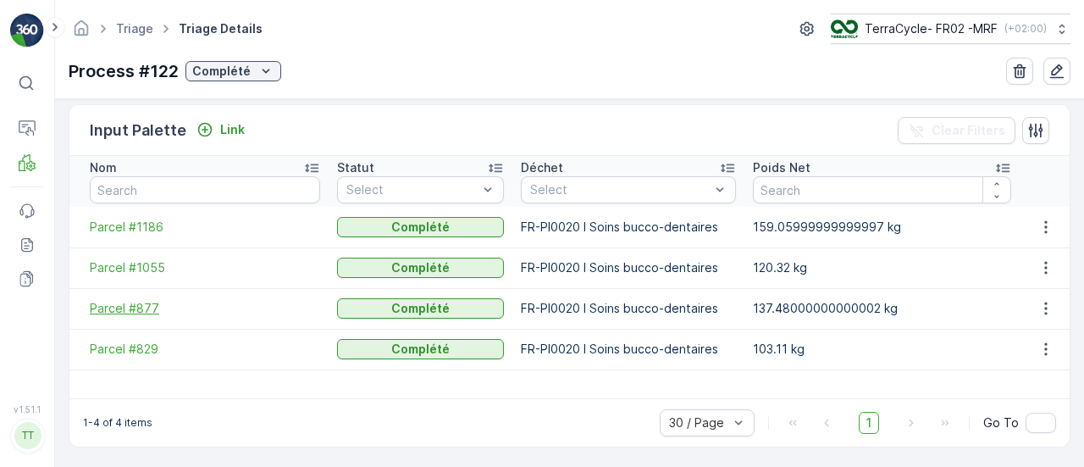
click at [136, 304] on span "Parcel #877" at bounding box center [205, 308] width 230 height 17
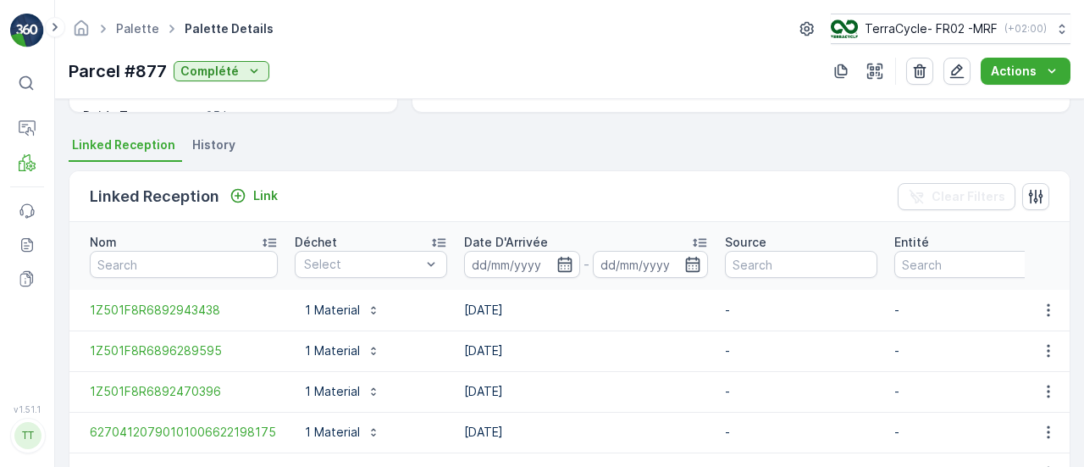
scroll to position [847, 0]
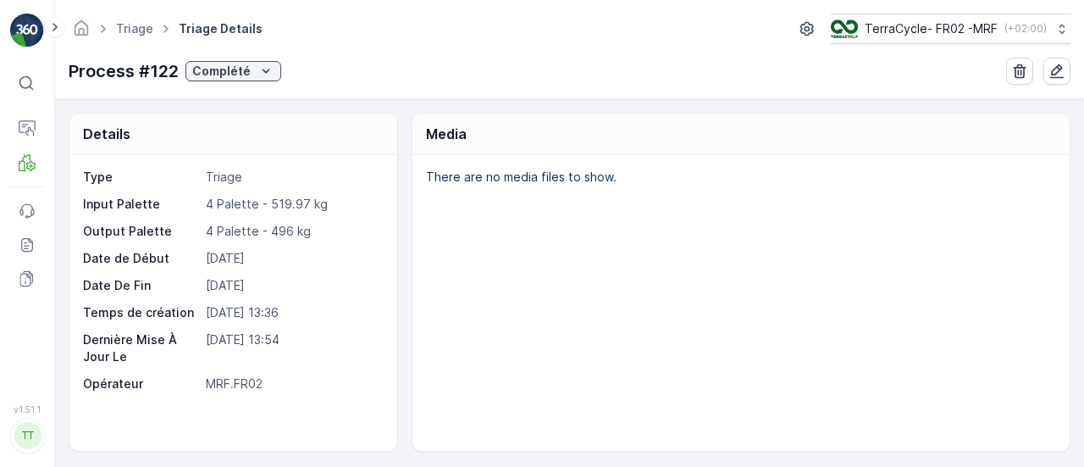
scroll to position [405, 0]
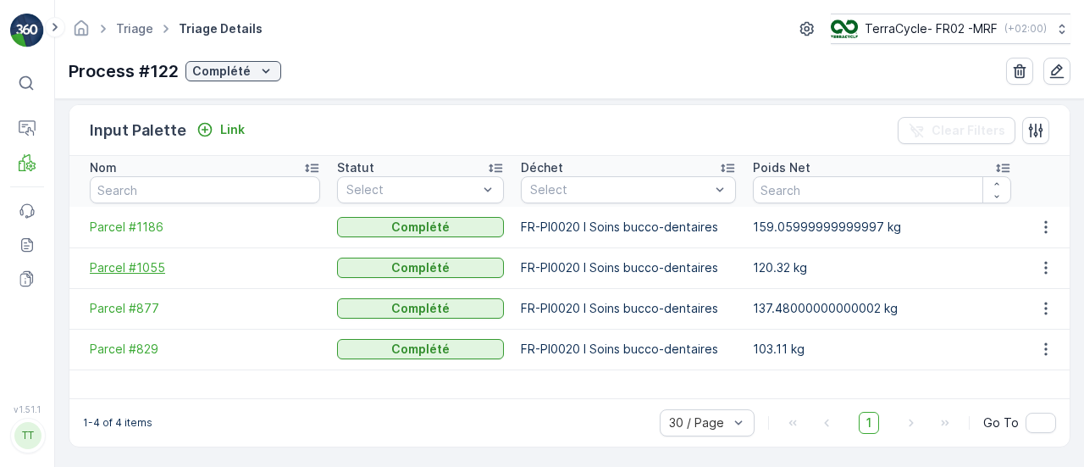
click at [132, 269] on span "Parcel #1055" at bounding box center [205, 267] width 230 height 17
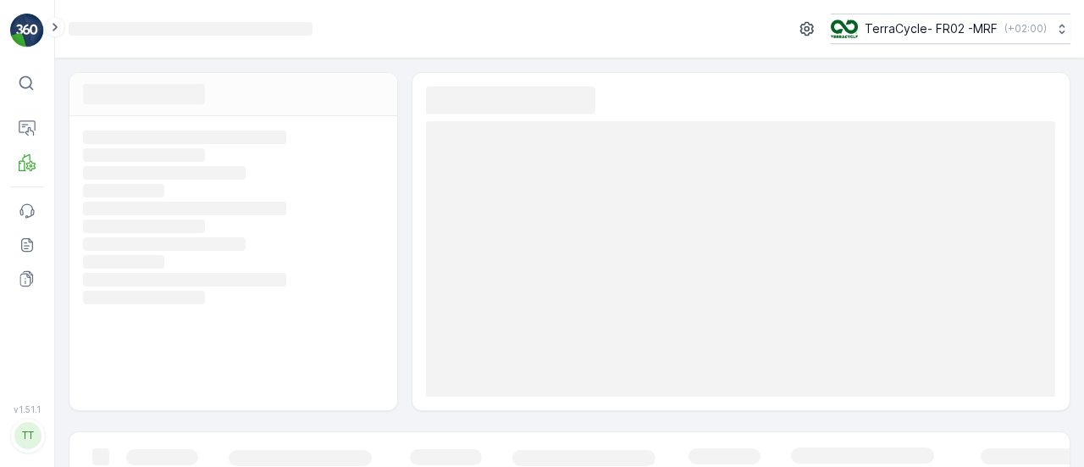
scroll to position [315, 0]
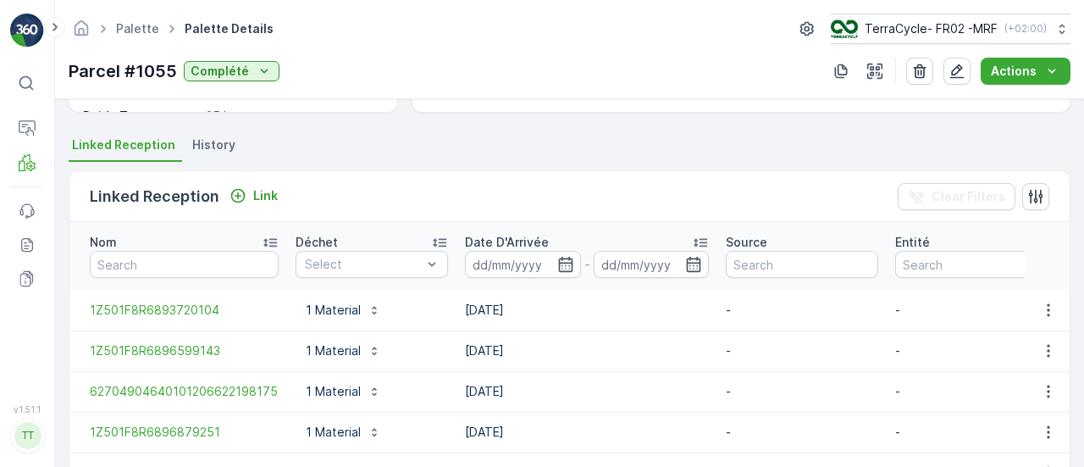
scroll to position [768, 0]
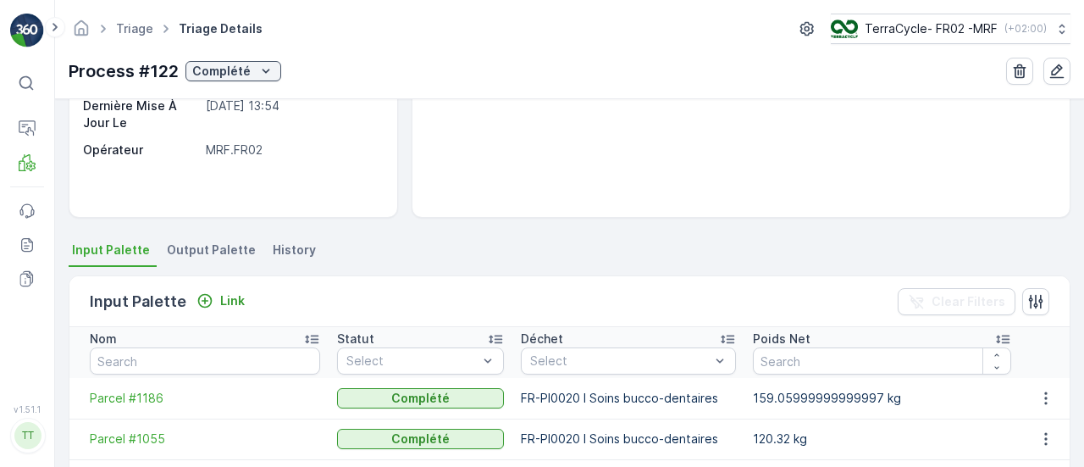
scroll to position [405, 0]
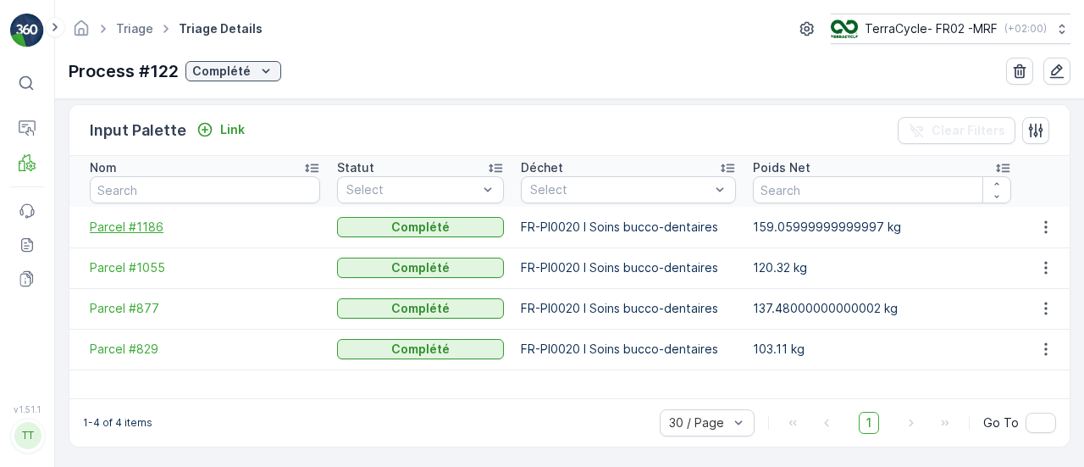
click at [133, 224] on span "Parcel #1186" at bounding box center [205, 226] width 230 height 17
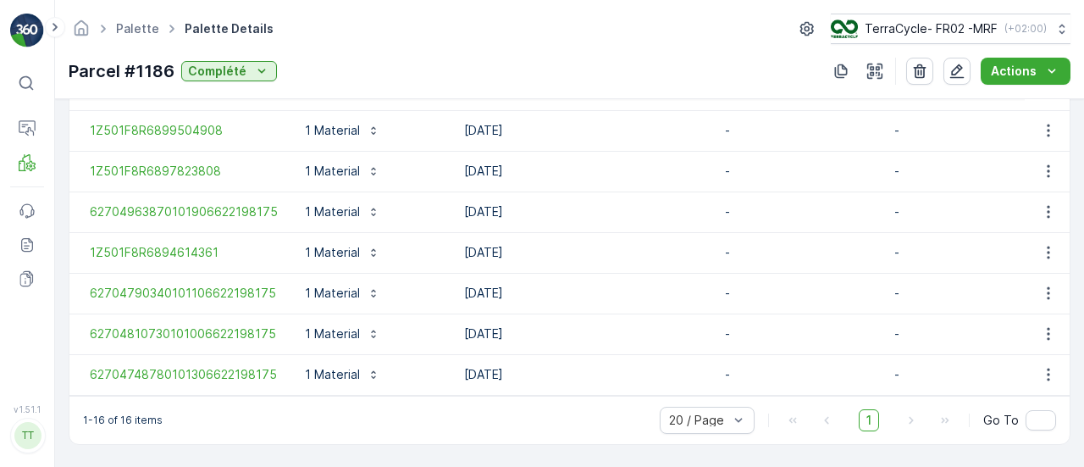
scroll to position [890, 0]
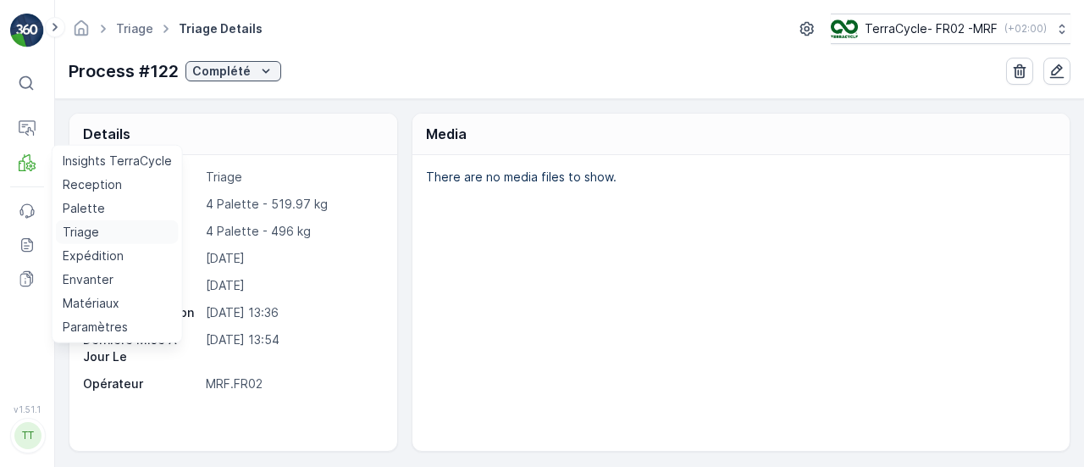
click at [90, 235] on p "Triage" at bounding box center [81, 232] width 36 height 17
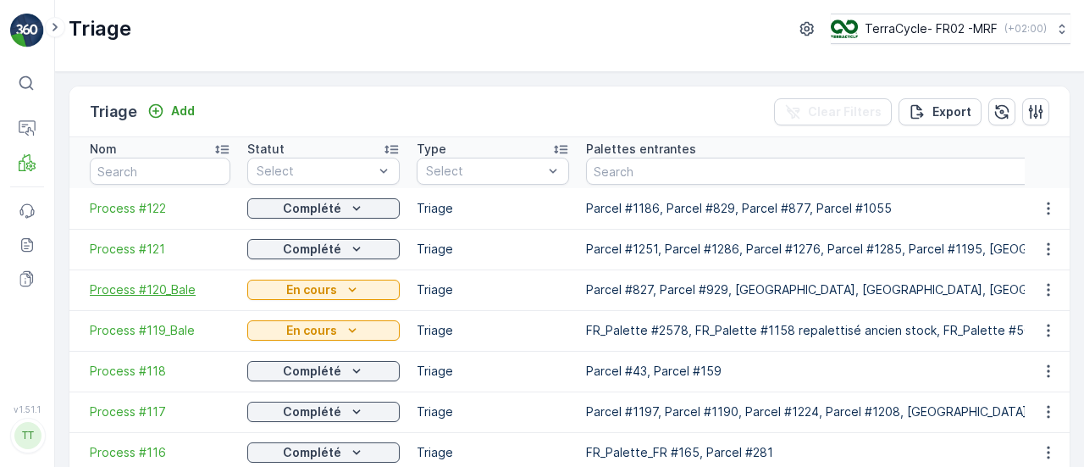
click at [120, 285] on span "Process #120_Bale" at bounding box center [160, 289] width 141 height 17
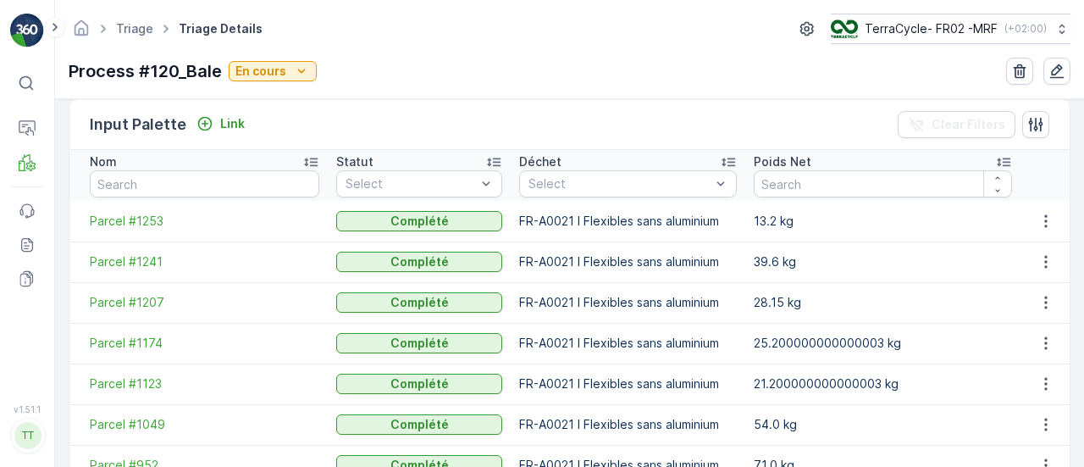
scroll to position [410, 0]
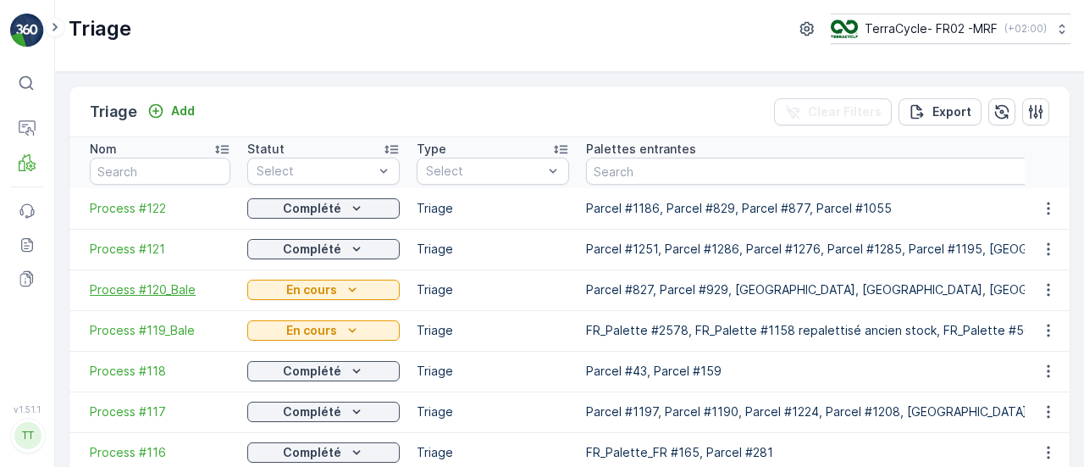
click at [144, 285] on span "Process #120_Bale" at bounding box center [160, 289] width 141 height 17
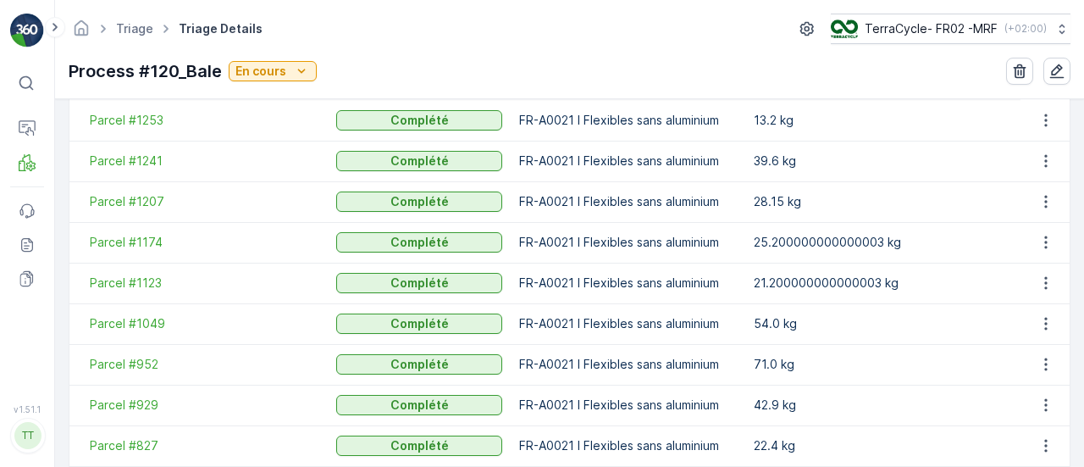
scroll to position [579, 0]
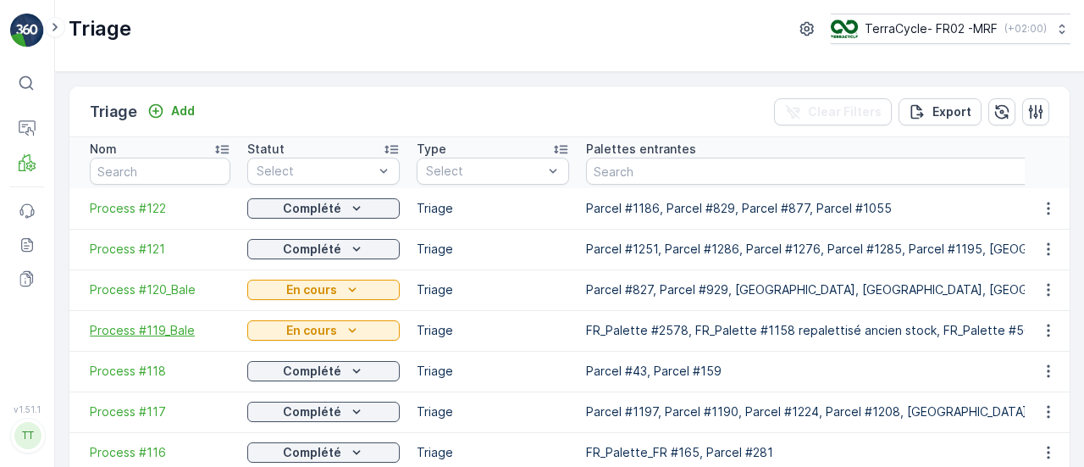
click at [167, 326] on span "Process #119_Bale" at bounding box center [160, 330] width 141 height 17
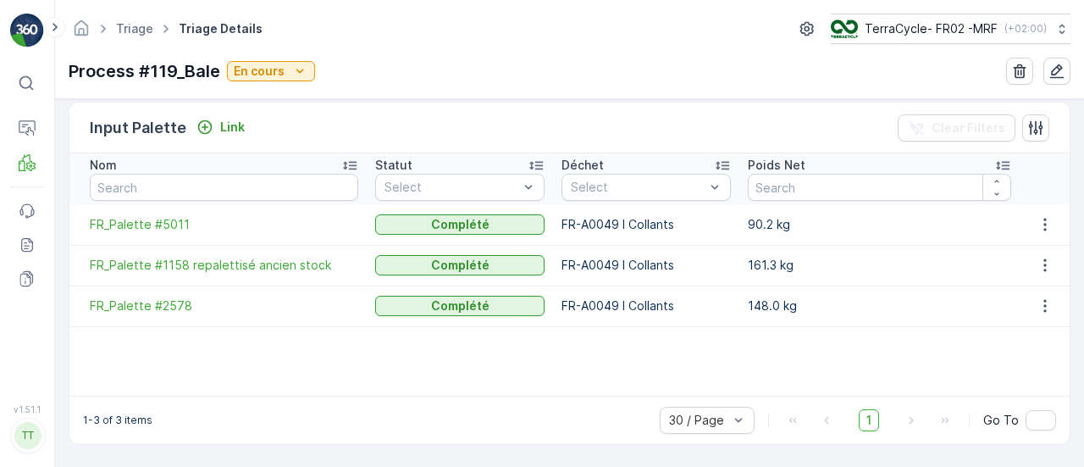
scroll to position [405, 0]
